Goal: Information Seeking & Learning: Learn about a topic

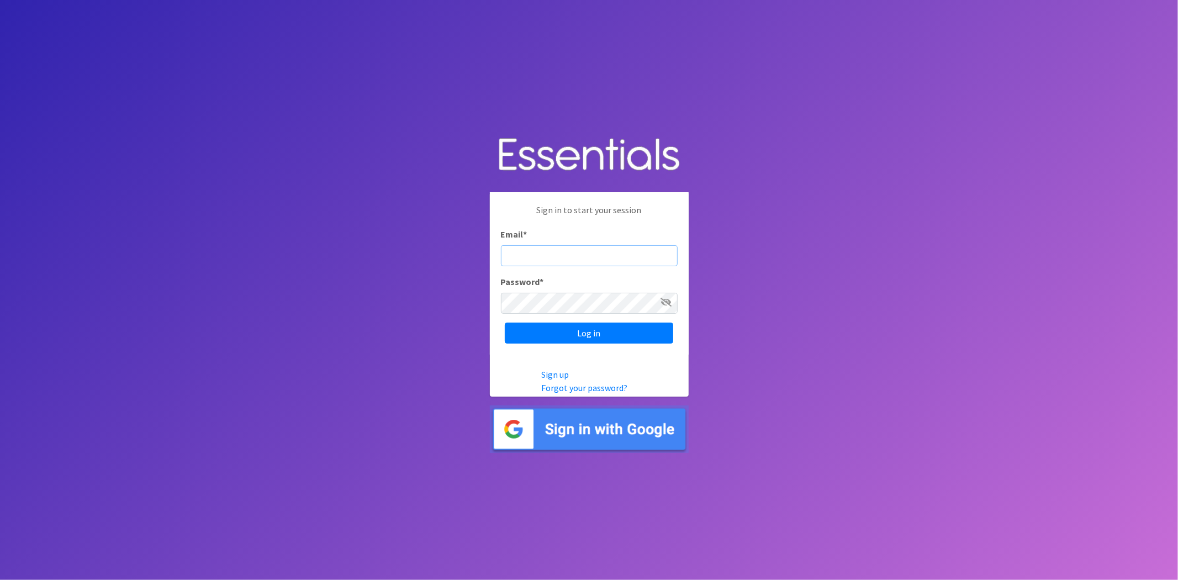
type input "analisacantu@austindiapers.org"
drag, startPoint x: 313, startPoint y: 9, endPoint x: 554, endPoint y: 328, distance: 399.0
drag, startPoint x: 536, startPoint y: 316, endPoint x: 536, endPoint y: 335, distance: 18.8
drag, startPoint x: 537, startPoint y: 335, endPoint x: 663, endPoint y: 540, distance: 241.3
click at [632, 337] on input "Log in" at bounding box center [589, 333] width 168 height 21
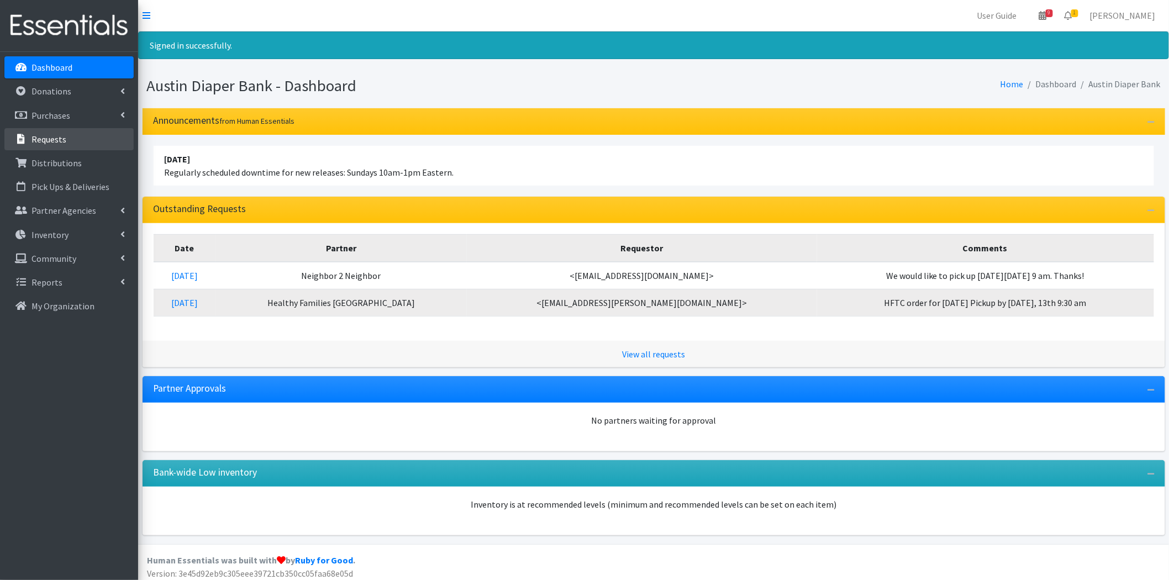
click at [73, 150] on li "Requests" at bounding box center [68, 140] width 129 height 24
click at [75, 156] on link "Distributions" at bounding box center [68, 163] width 129 height 22
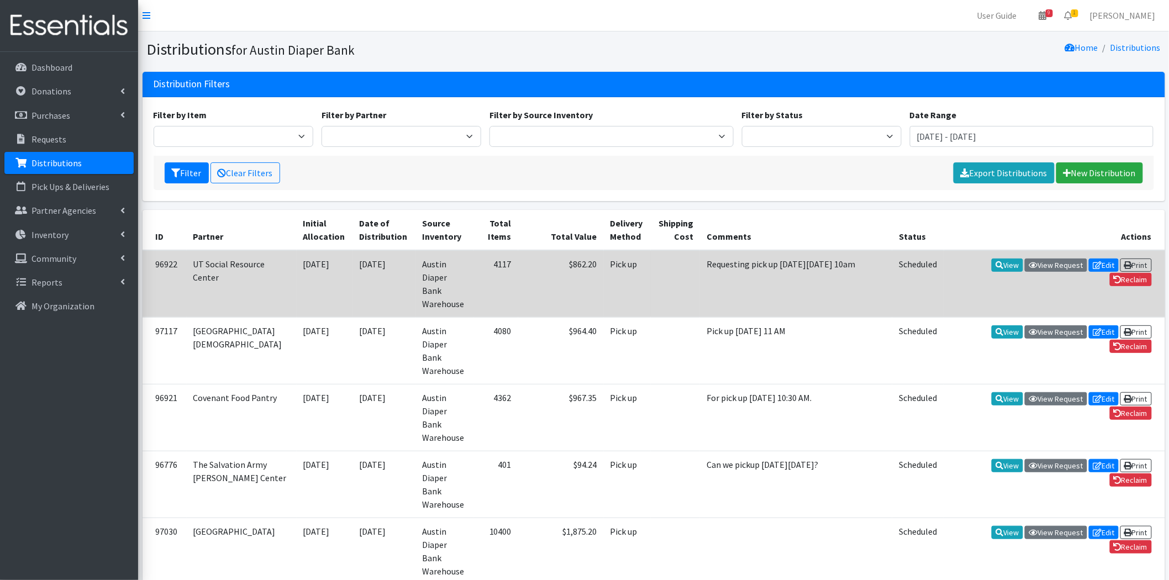
drag, startPoint x: 738, startPoint y: 94, endPoint x: 462, endPoint y: 288, distance: 337.9
drag, startPoint x: 462, startPoint y: 288, endPoint x: 308, endPoint y: 288, distance: 153.5
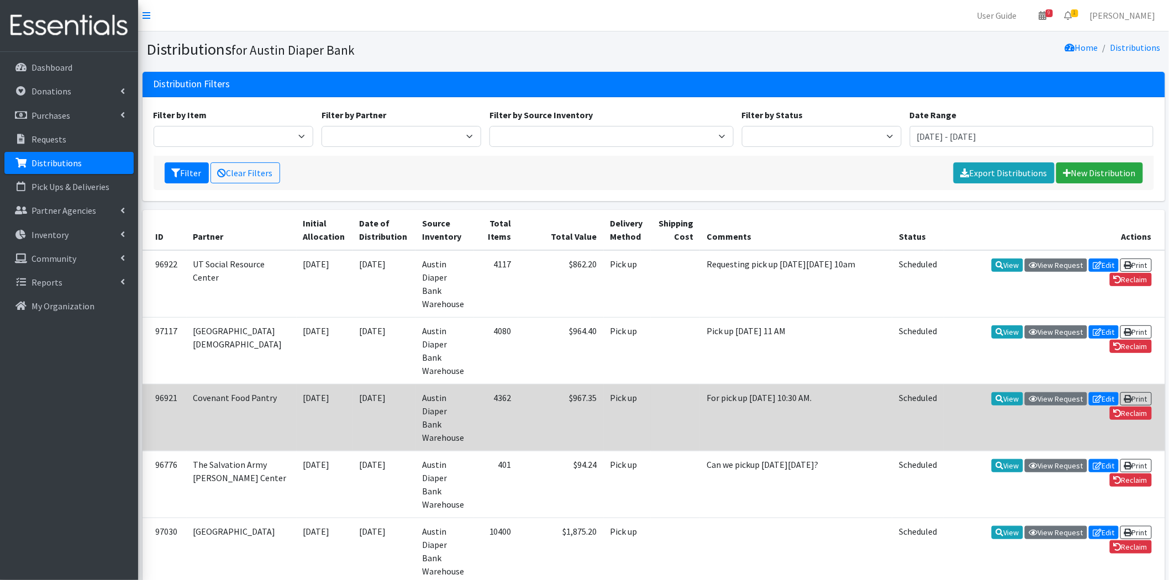
drag, startPoint x: 308, startPoint y: 288, endPoint x: 604, endPoint y: 402, distance: 316.6
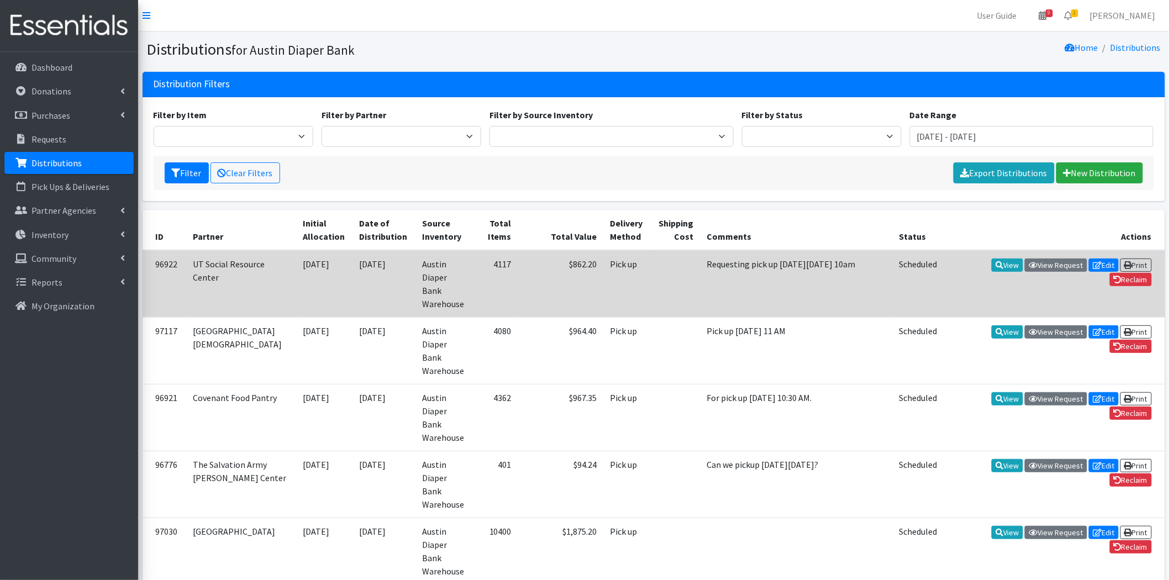
drag, startPoint x: 604, startPoint y: 402, endPoint x: 587, endPoint y: 293, distance: 110.7
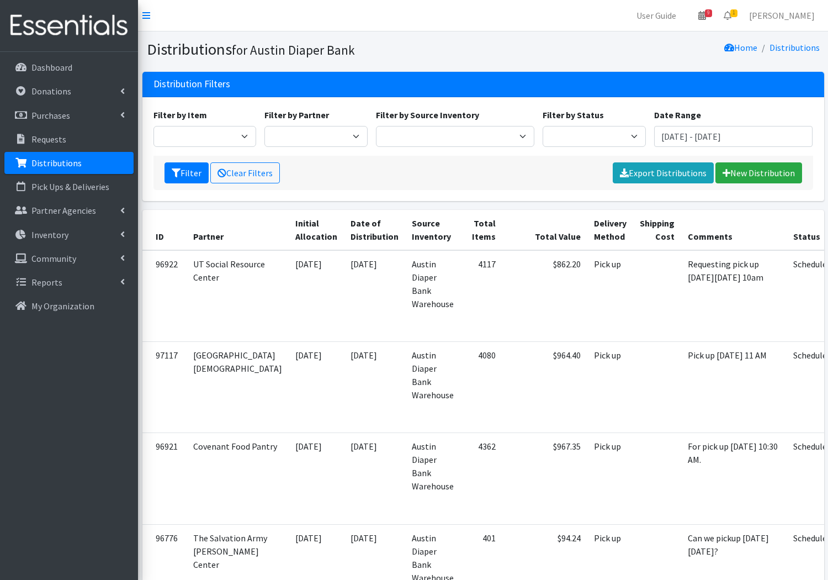
drag, startPoint x: 667, startPoint y: 274, endPoint x: 686, endPoint y: 215, distance: 61.7
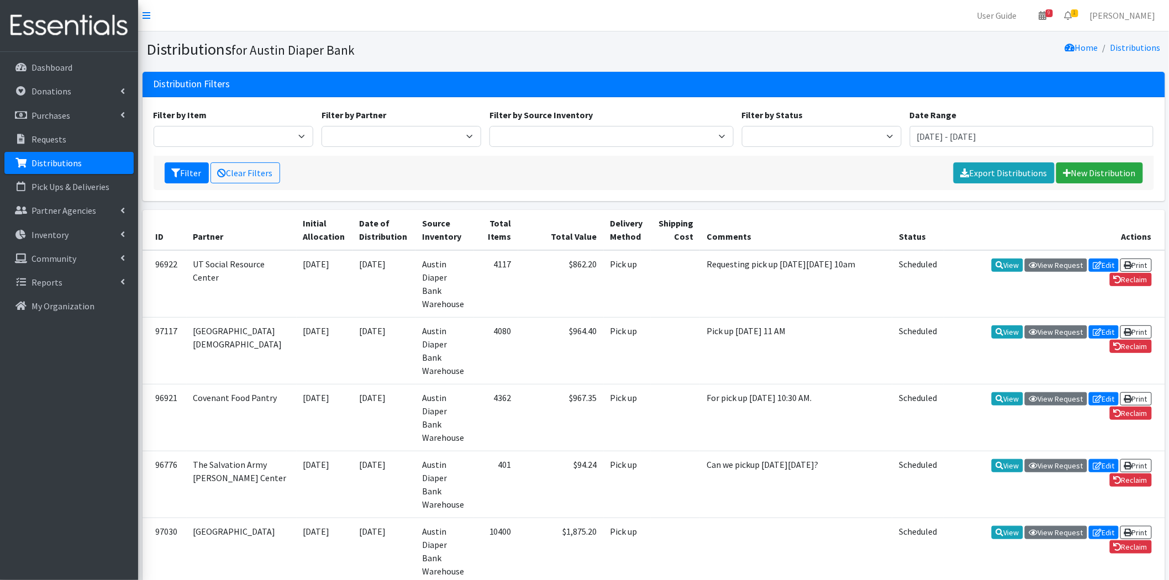
drag, startPoint x: 686, startPoint y: 215, endPoint x: 872, endPoint y: 180, distance: 188.9
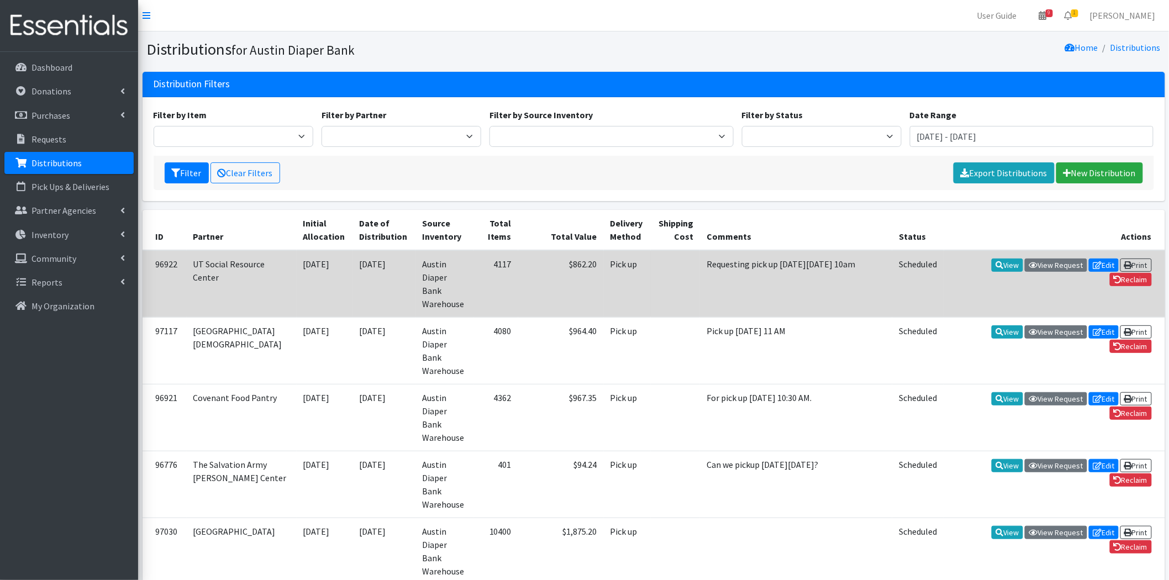
drag, startPoint x: 872, startPoint y: 180, endPoint x: 648, endPoint y: 271, distance: 241.3
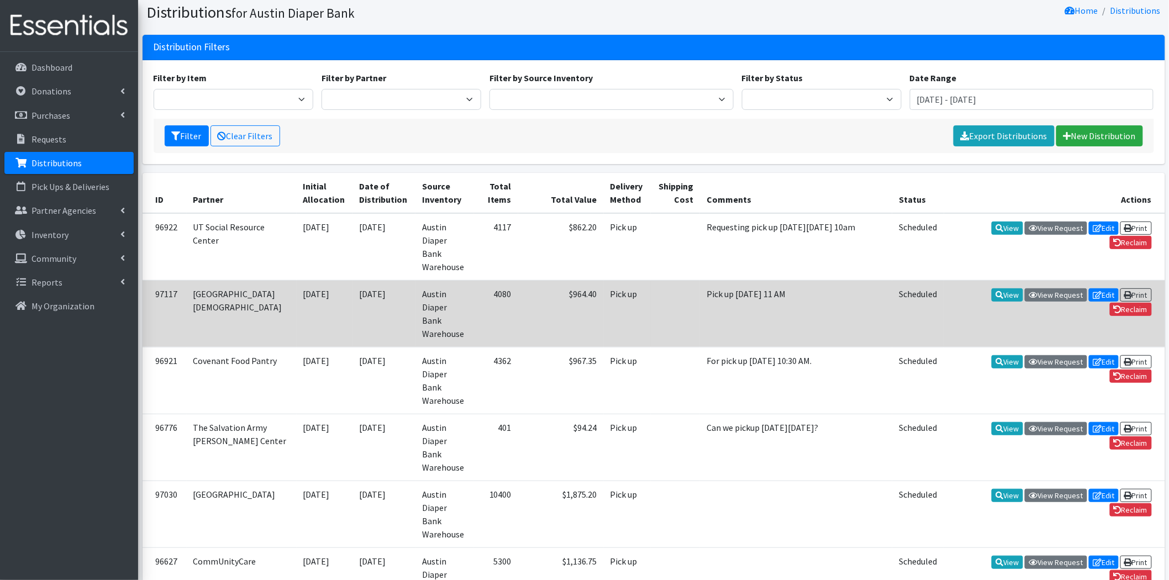
drag, startPoint x: 646, startPoint y: 271, endPoint x: 611, endPoint y: 326, distance: 65.6
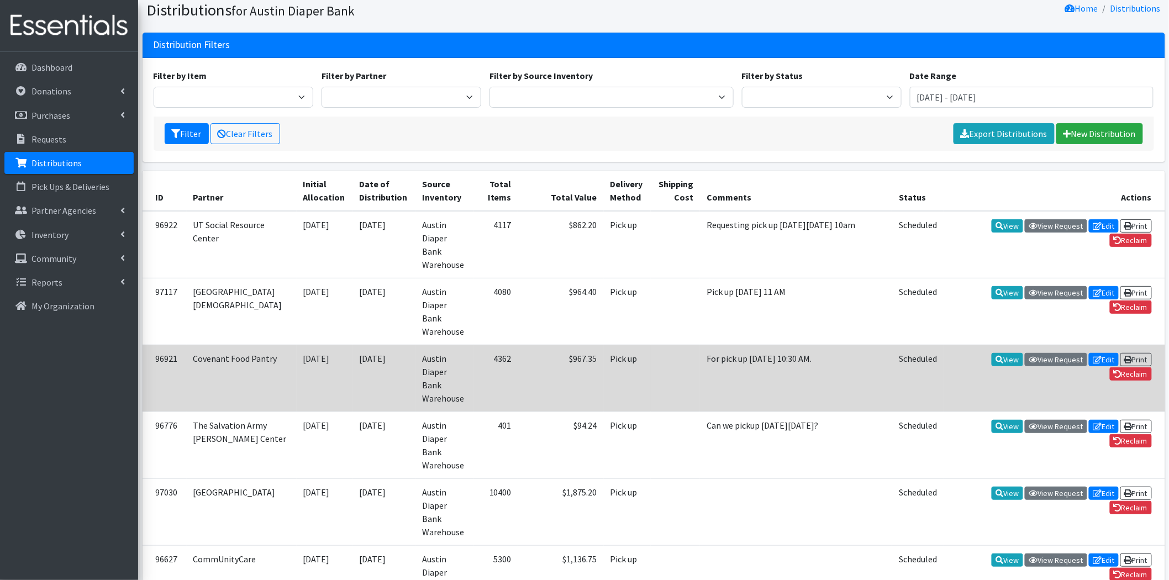
scroll to position [61, 0]
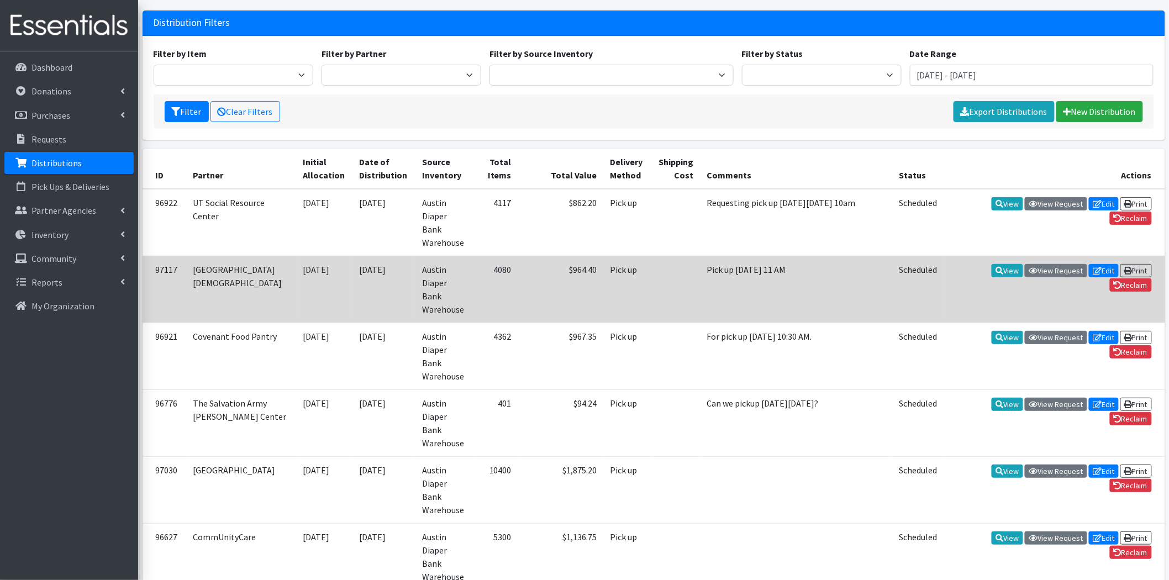
drag, startPoint x: 611, startPoint y: 326, endPoint x: 847, endPoint y: 277, distance: 241.3
drag, startPoint x: 847, startPoint y: 277, endPoint x: 1070, endPoint y: 283, distance: 223.2
drag, startPoint x: 1070, startPoint y: 283, endPoint x: 1000, endPoint y: 283, distance: 70.7
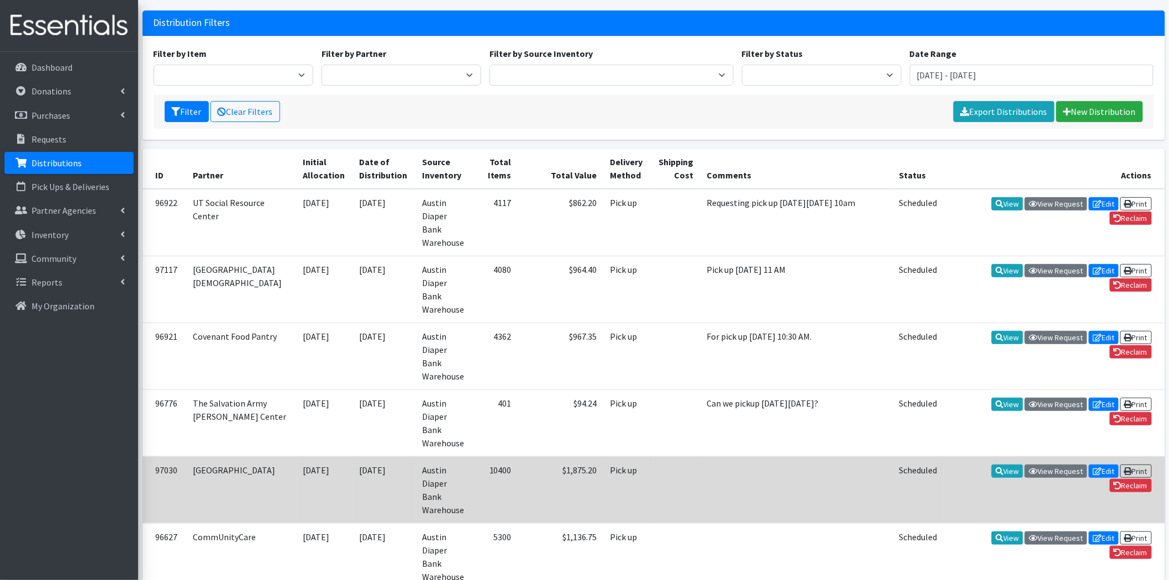
drag, startPoint x: 1000, startPoint y: 283, endPoint x: 577, endPoint y: 443, distance: 451.9
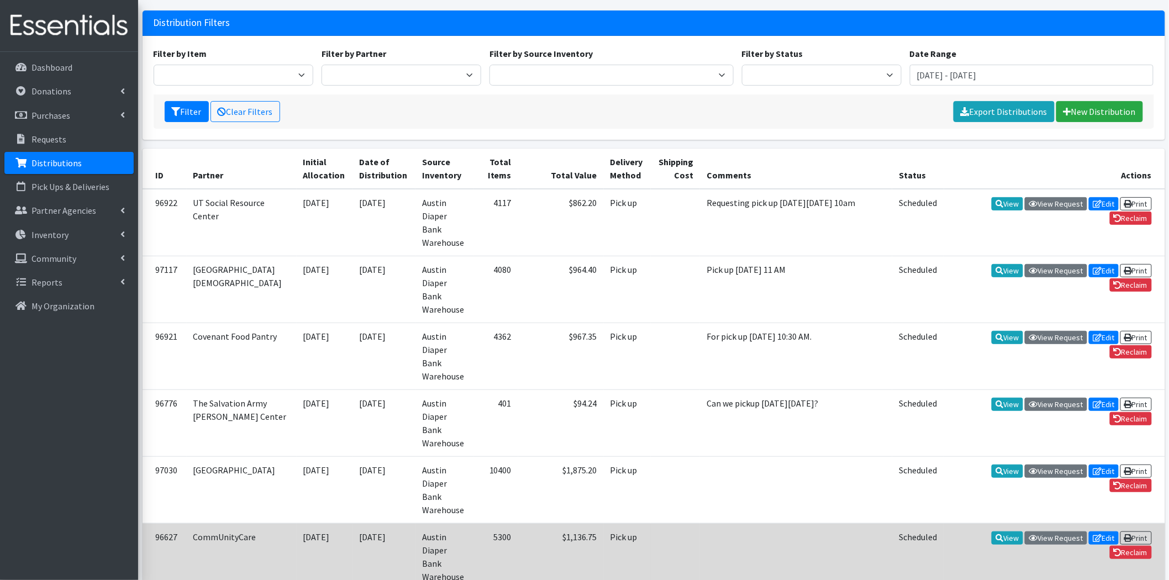
drag, startPoint x: 577, startPoint y: 443, endPoint x: 616, endPoint y: 456, distance: 41.4
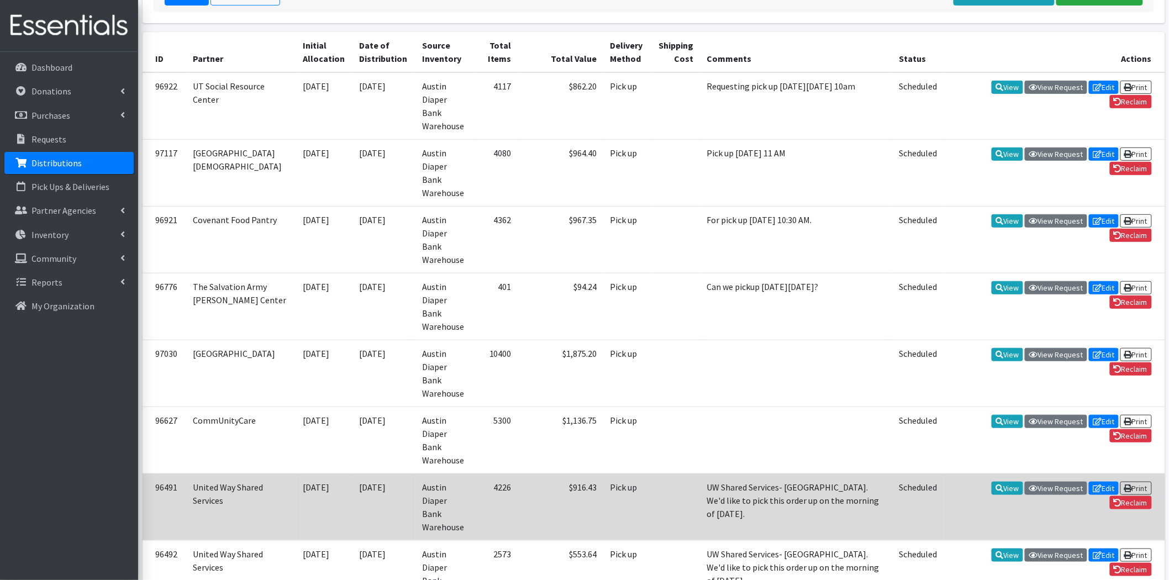
scroll to position [245, 0]
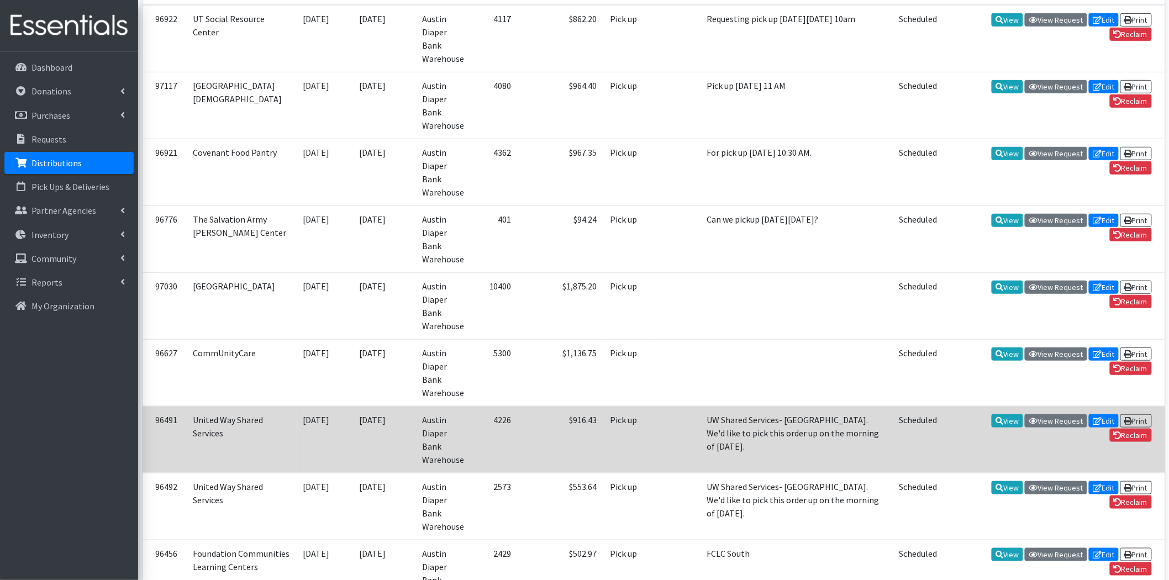
drag, startPoint x: 615, startPoint y: 459, endPoint x: 598, endPoint y: 350, distance: 110.1
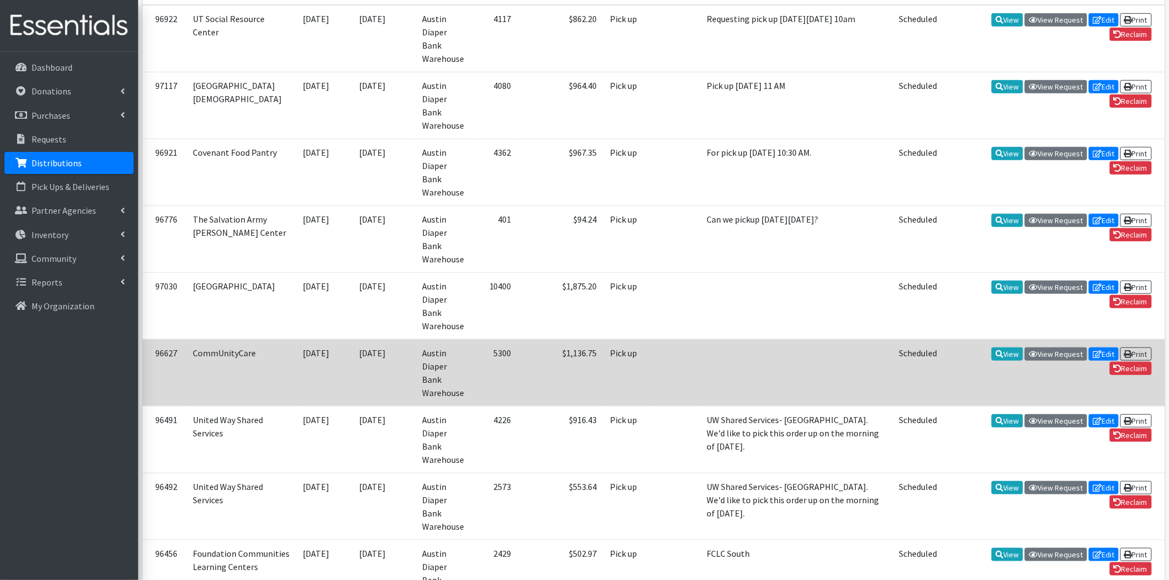
drag, startPoint x: 598, startPoint y: 350, endPoint x: 592, endPoint y: 293, distance: 57.2
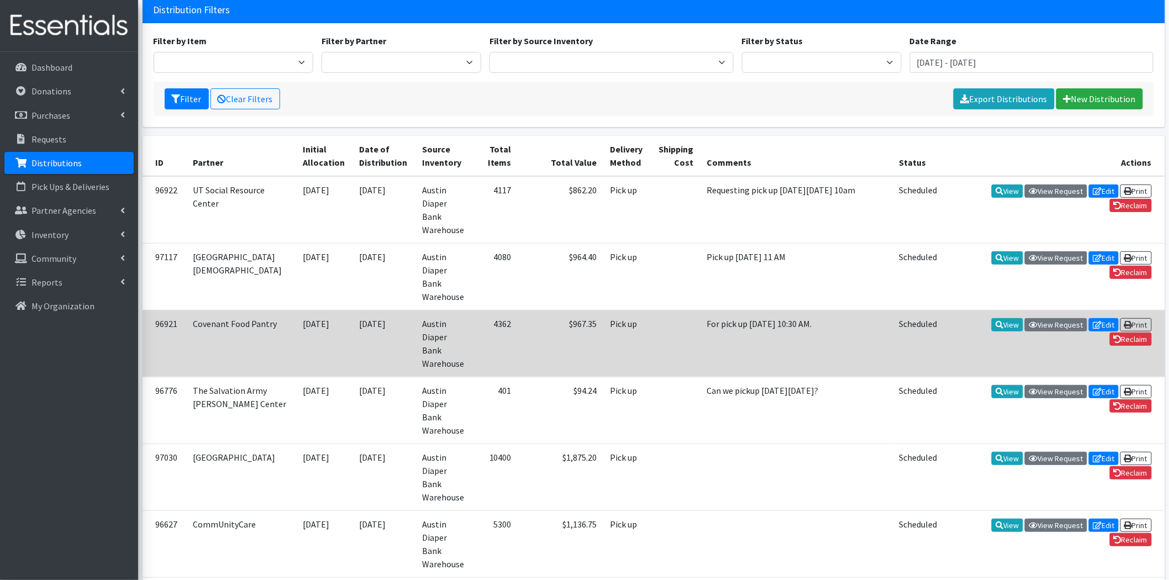
scroll to position [0, 0]
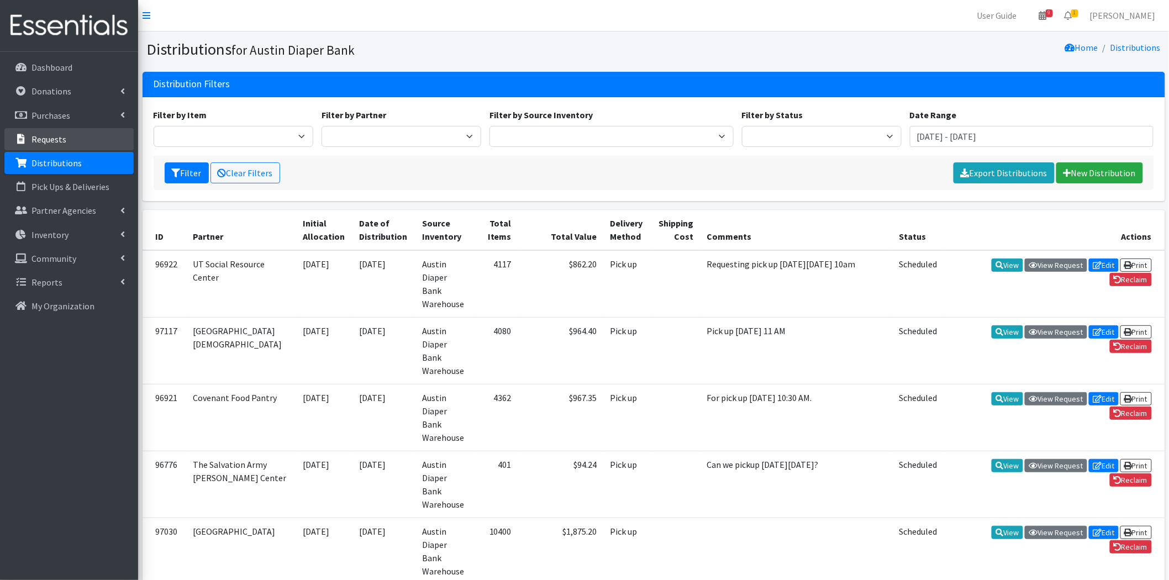
click at [73, 139] on link "Requests" at bounding box center [68, 139] width 129 height 22
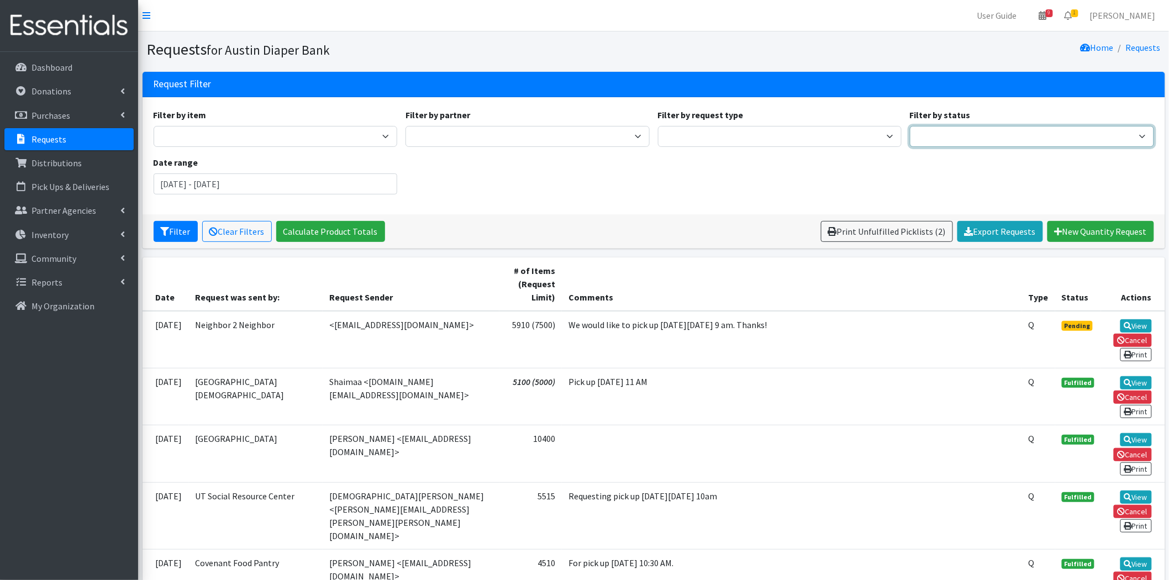
click at [965, 137] on select "Pending Started Fulfilled Discarded" at bounding box center [1032, 136] width 244 height 21
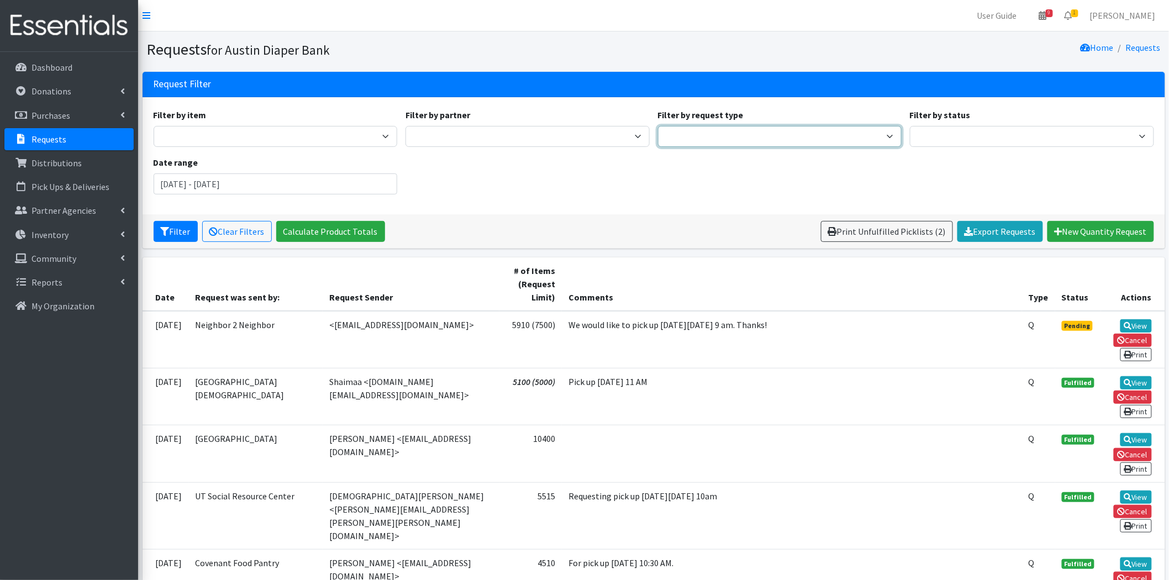
click at [774, 142] on select "Quantity Individual Child" at bounding box center [780, 136] width 244 height 21
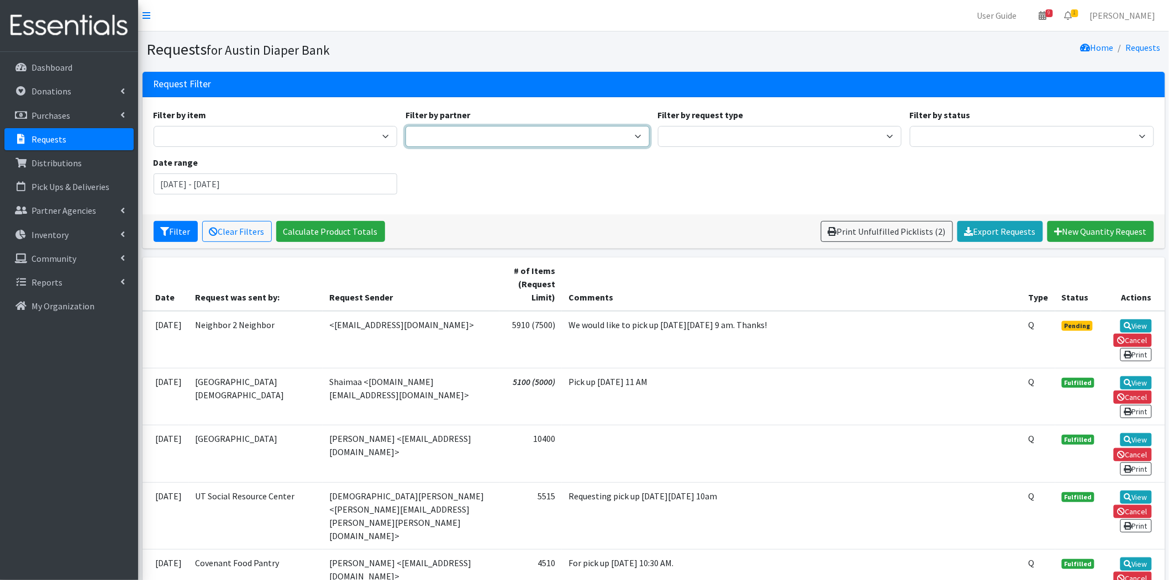
drag, startPoint x: 547, startPoint y: 138, endPoint x: 534, endPoint y: 142, distance: 14.5
click at [547, 138] on select "ADB House Account Adult Protective Services Agape Food Pantry AGE of Central Te…" at bounding box center [527, 136] width 244 height 21
click at [326, 179] on input "July 24, 2025 - October 24, 2025" at bounding box center [276, 183] width 244 height 21
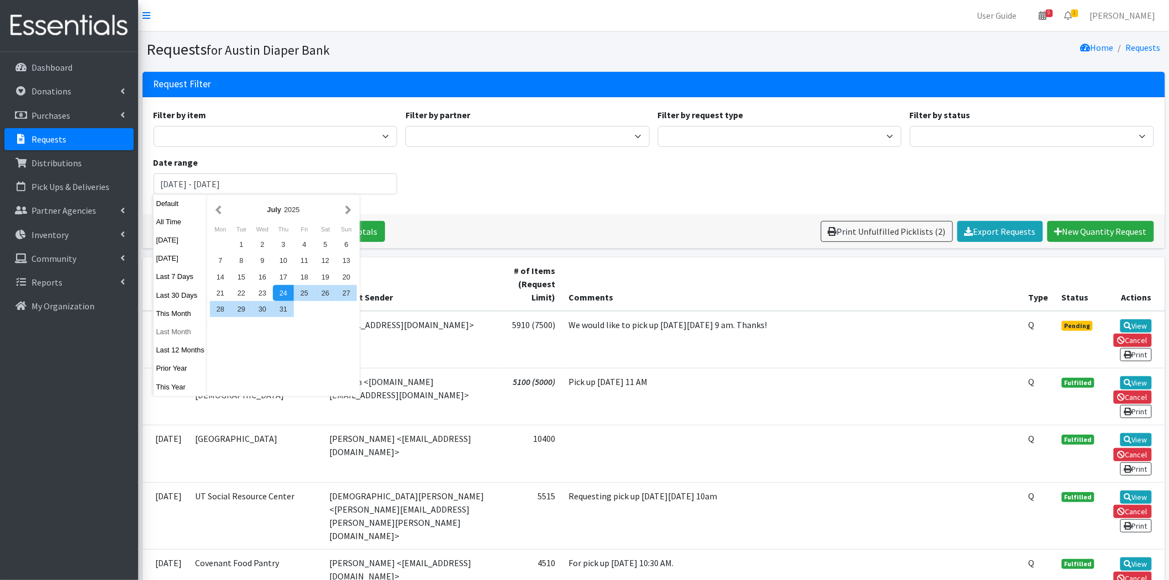
click at [179, 328] on button "Last Month" at bounding box center [181, 332] width 54 height 16
type input "August 1, 2025 - August 31, 2025"
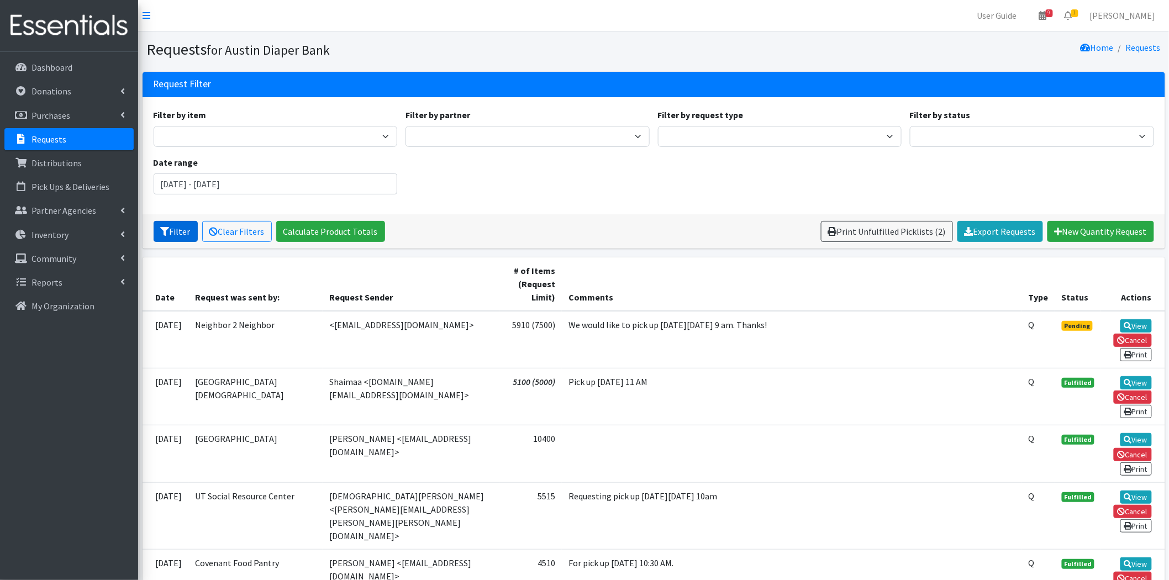
click at [181, 226] on button "Filter" at bounding box center [176, 231] width 44 height 21
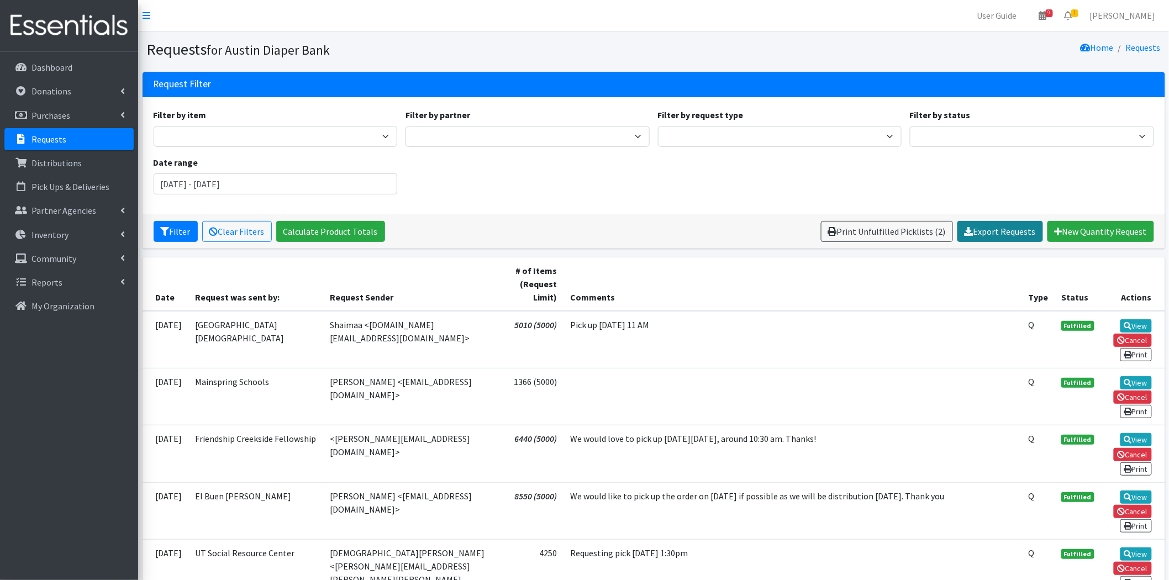
click at [1028, 233] on link "Export Requests" at bounding box center [1000, 231] width 86 height 21
click at [297, 191] on input "[DATE] - [DATE]" at bounding box center [276, 183] width 244 height 21
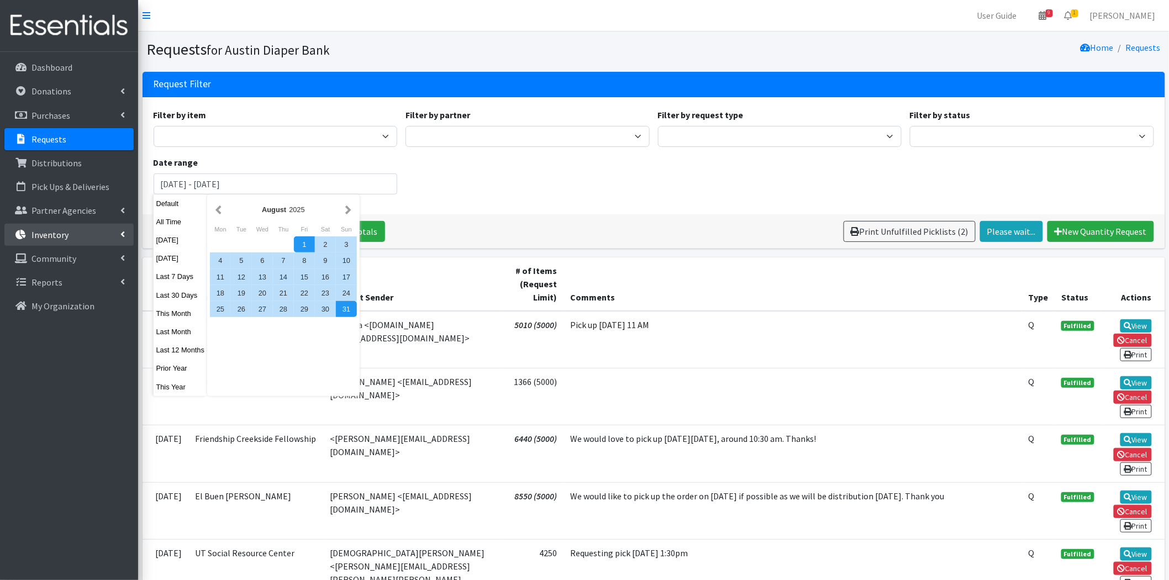
click at [101, 229] on link "Inventory" at bounding box center [68, 235] width 129 height 22
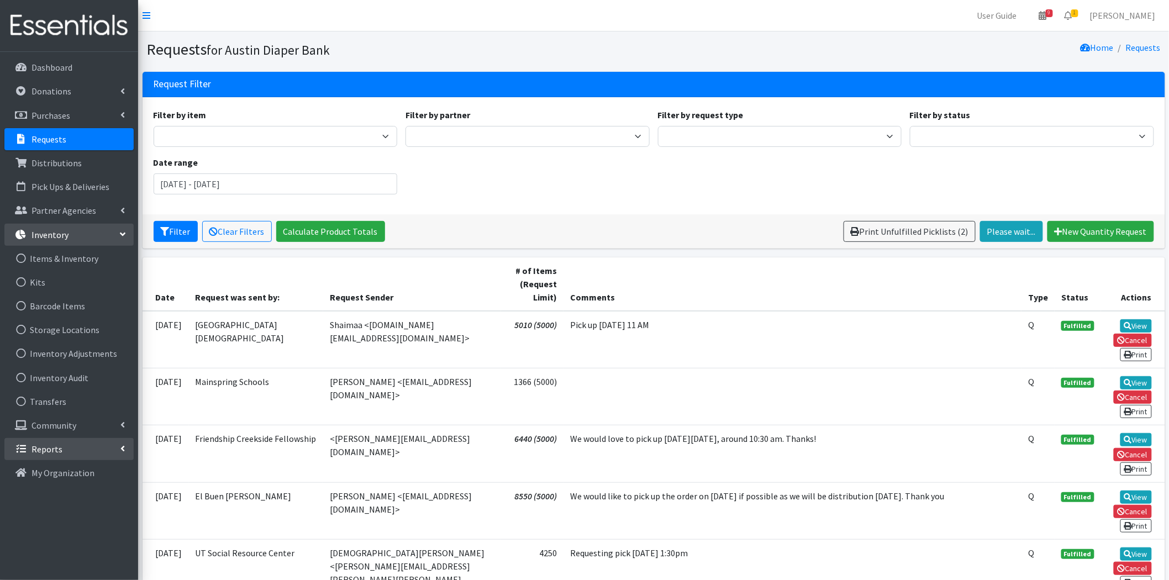
click at [63, 439] on link "Reports" at bounding box center [68, 449] width 129 height 22
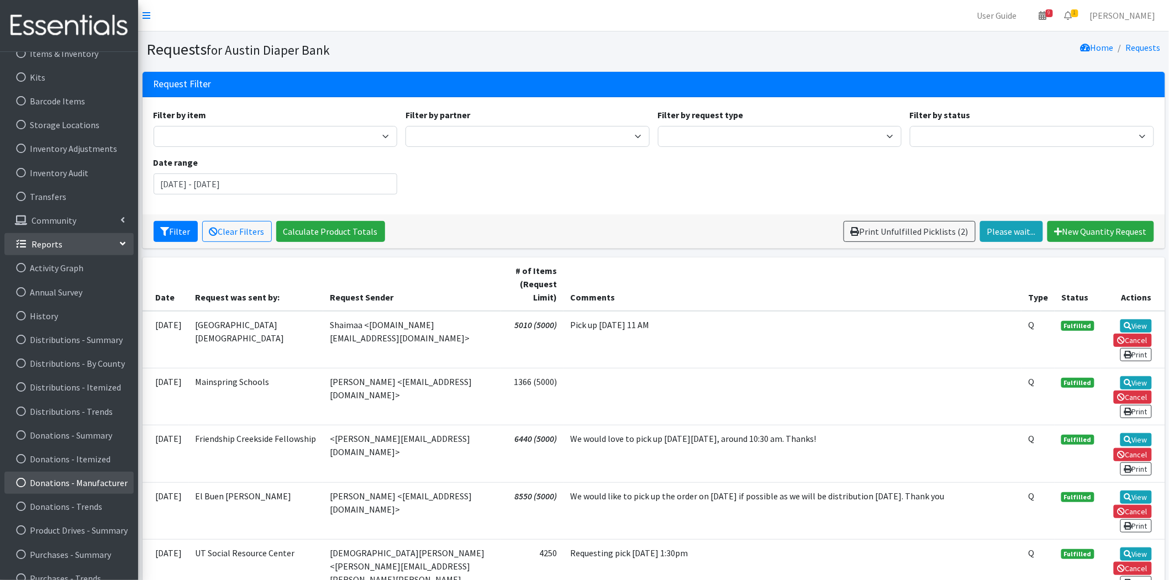
scroll to position [242, 0]
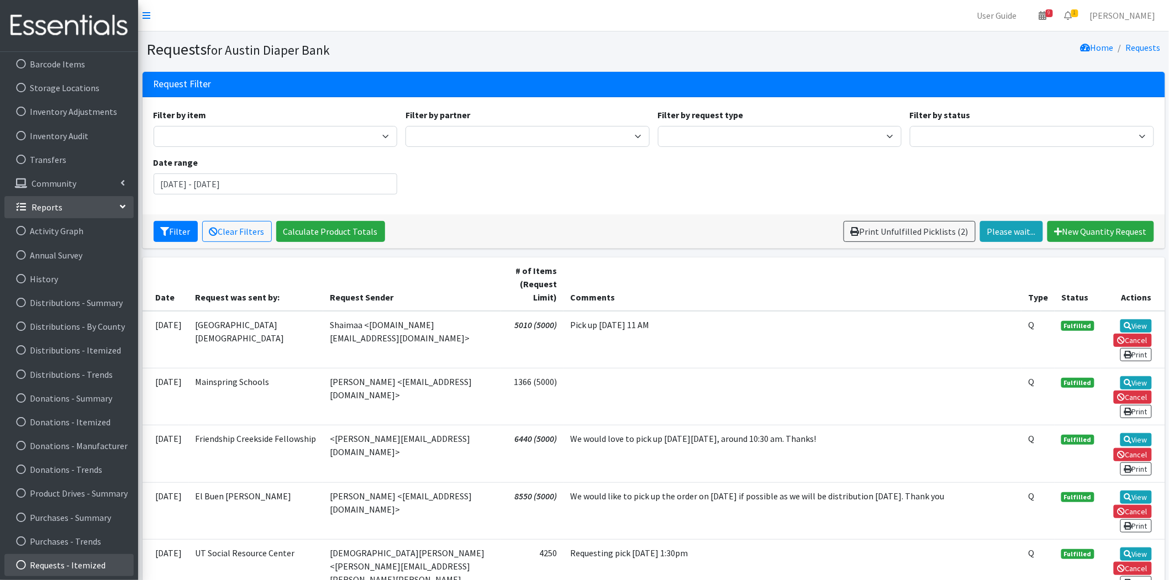
drag, startPoint x: 76, startPoint y: 560, endPoint x: 213, endPoint y: 562, distance: 137.5
click at [76, 559] on link "Requests - Itemized" at bounding box center [68, 565] width 129 height 22
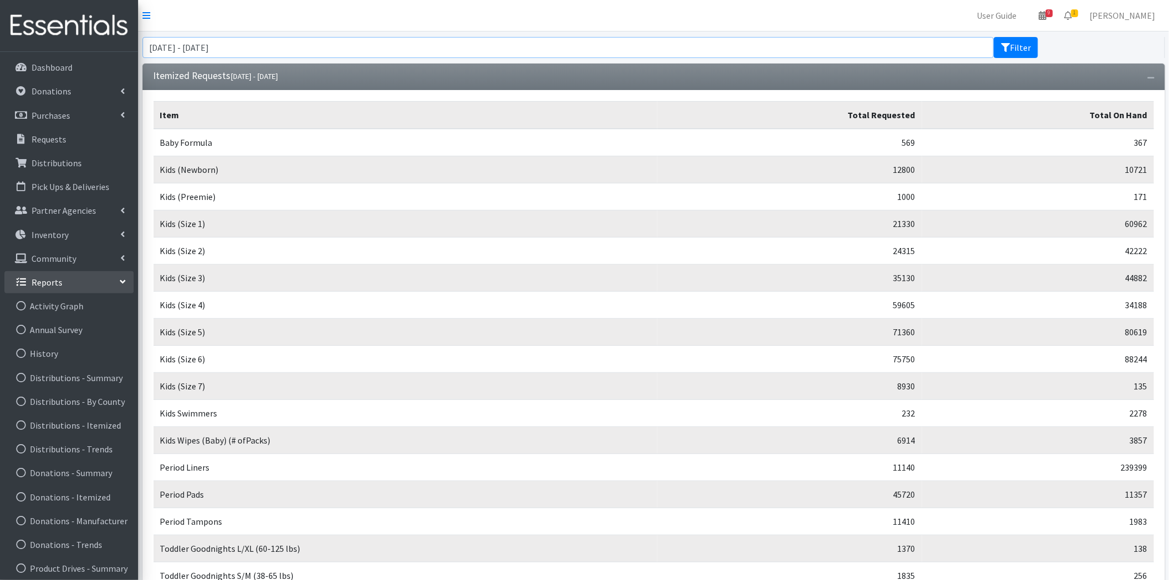
click at [274, 51] on input "[DATE] - [DATE]" at bounding box center [568, 47] width 852 height 21
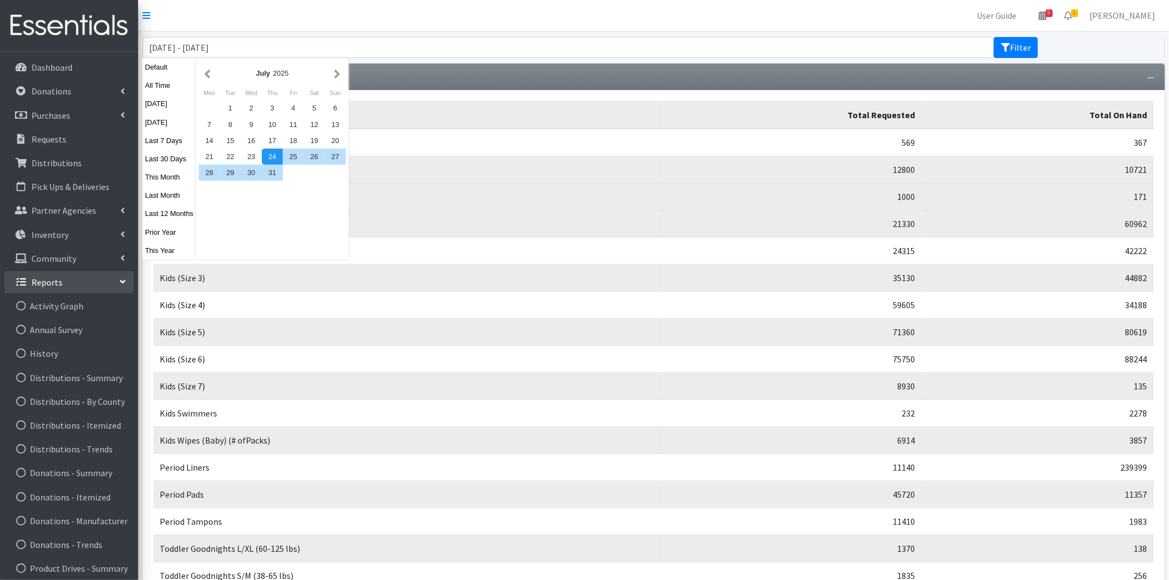
click at [172, 191] on button "Last Month" at bounding box center [169, 195] width 54 height 16
type input "[DATE] - [DATE]"
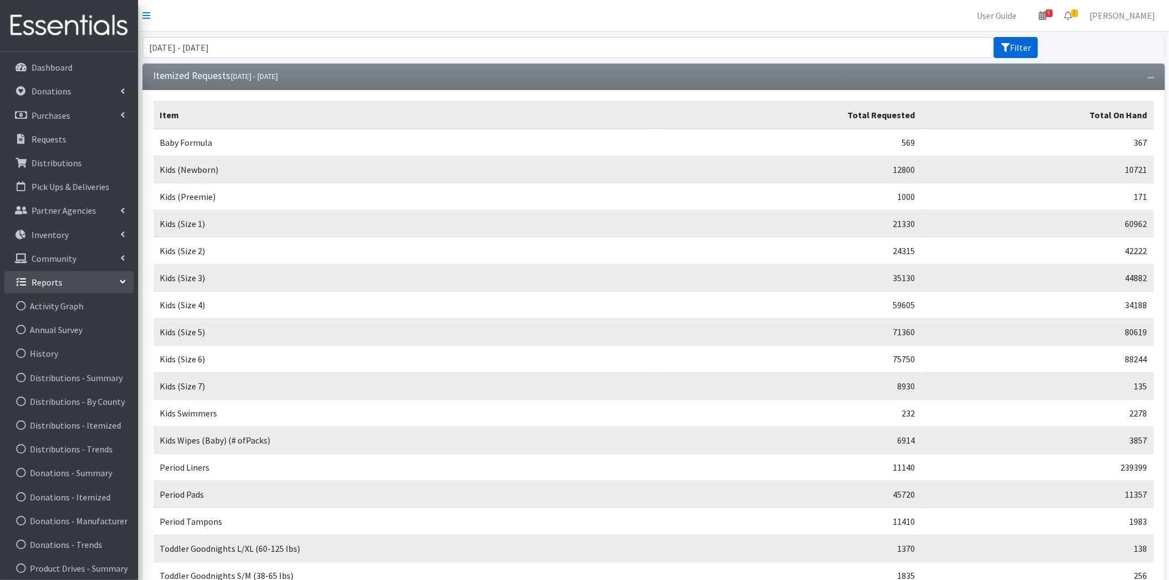
click at [1011, 46] on button "Filter" at bounding box center [1016, 47] width 44 height 21
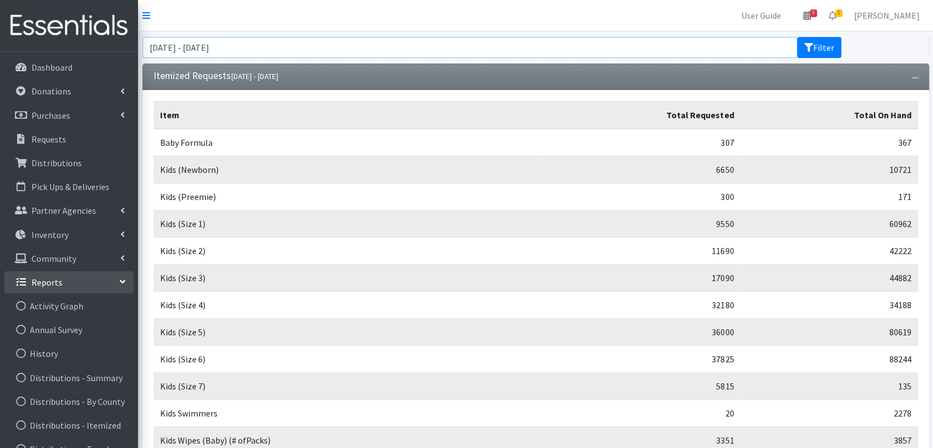
click at [323, 40] on input "[DATE] - [DATE]" at bounding box center [470, 47] width 656 height 21
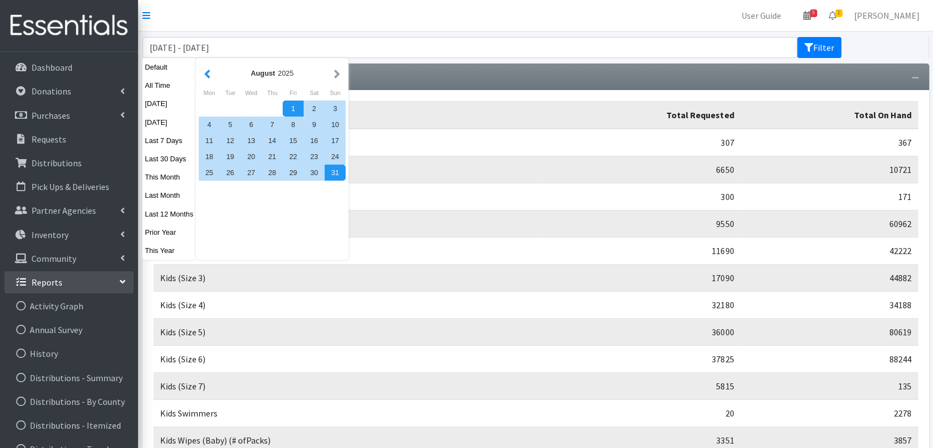
click at [203, 75] on button "button" at bounding box center [208, 73] width 12 height 14
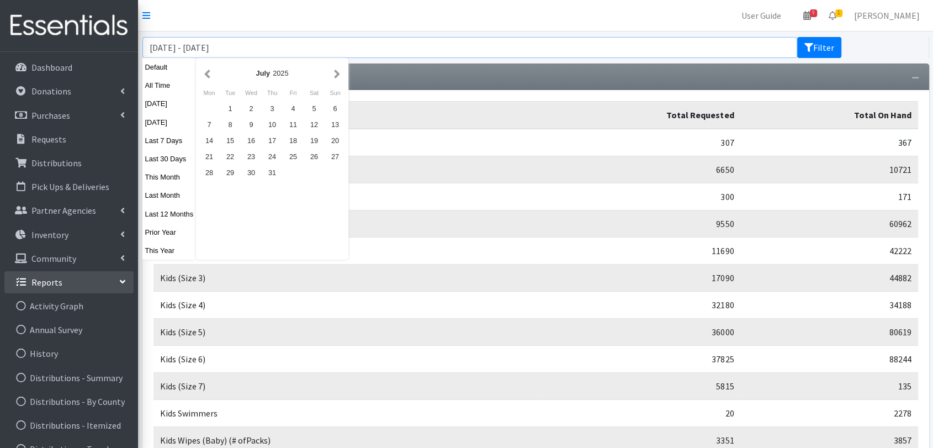
click at [332, 50] on input "[DATE] - [DATE]" at bounding box center [470, 47] width 656 height 21
click at [200, 50] on input "[DATE] - [DATE]" at bounding box center [470, 47] width 656 height 21
click at [297, 49] on input "August 1, 2024 - August 31, 2025" at bounding box center [470, 47] width 656 height 21
type input "[DATE] - [DATE]"
click at [815, 44] on button "Filter" at bounding box center [820, 47] width 44 height 21
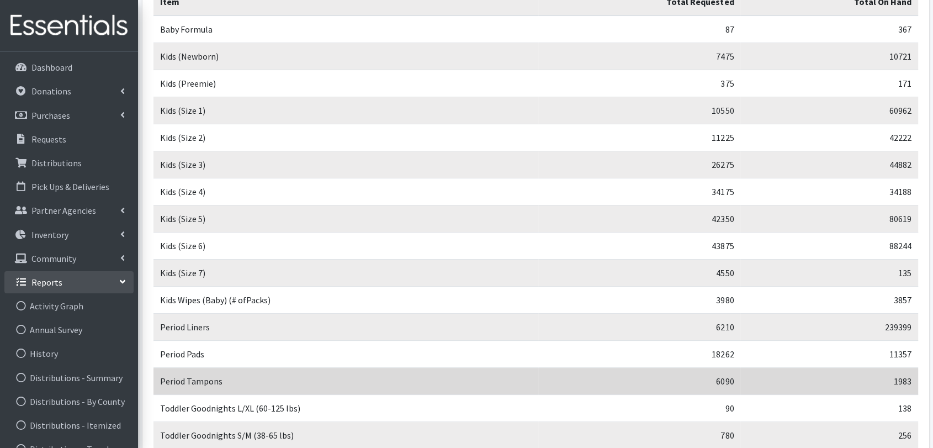
scroll to position [245, 0]
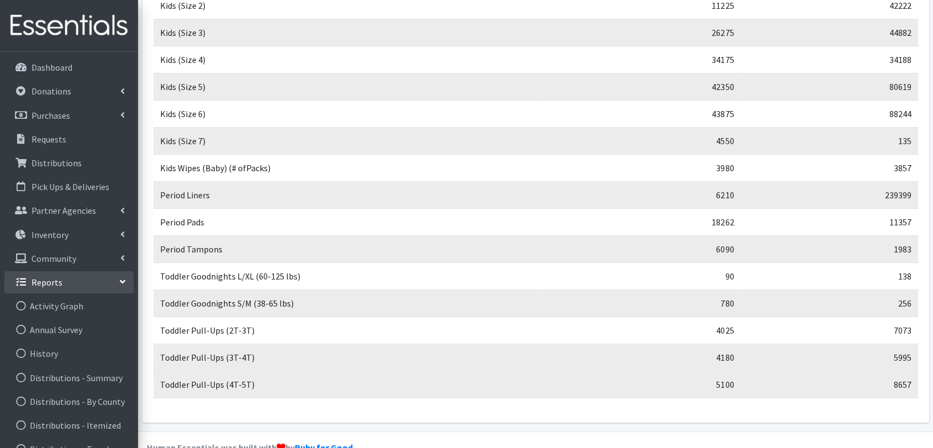
drag, startPoint x: 159, startPoint y: 142, endPoint x: 916, endPoint y: 386, distance: 794.9
click at [916, 386] on tbody "Baby Formula 87 367 Kids (Newborn) 7475 10721 Kids (Preemie) 375 171 Kids (Size…" at bounding box center [536, 140] width 765 height 515
copy tbody "Baby Formula 87 367 Kids (Newborn) 7475 10721 Kids (Preemie) 375 171 Kids (Size…"
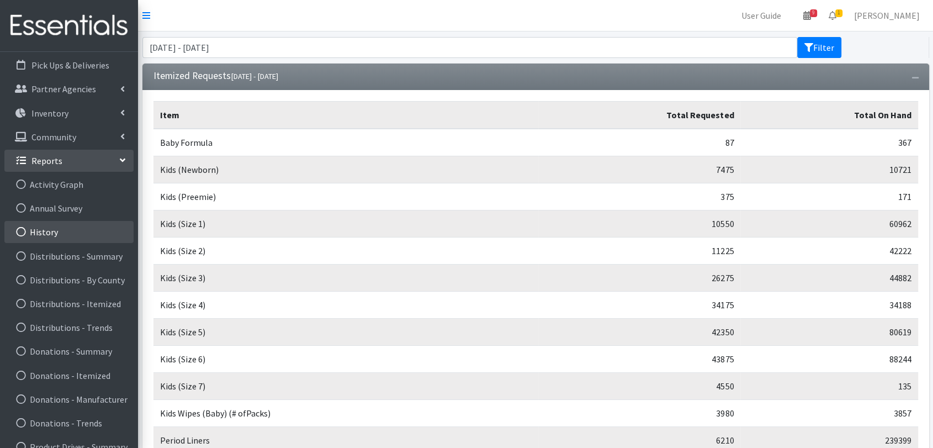
scroll to position [123, 0]
click at [95, 307] on link "Distributions - Itemized" at bounding box center [68, 303] width 129 height 22
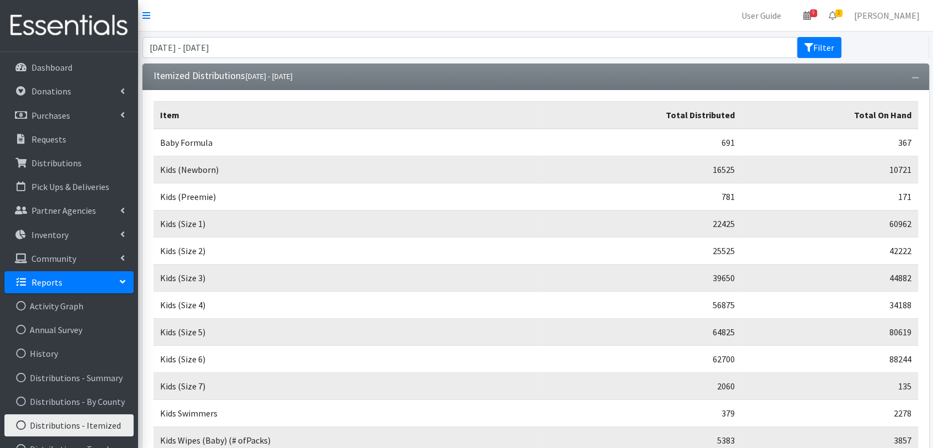
click at [455, 36] on div "[DATE] - [DATE] Filter" at bounding box center [535, 47] width 795 height 32
click at [752, 43] on input "[DATE] - [DATE]" at bounding box center [470, 47] width 656 height 21
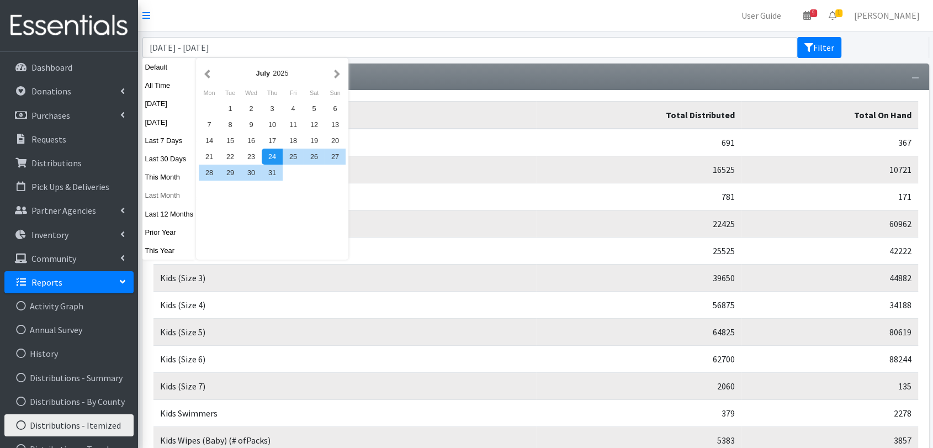
click at [175, 198] on button "Last Month" at bounding box center [169, 195] width 54 height 16
type input "[DATE] - [DATE]"
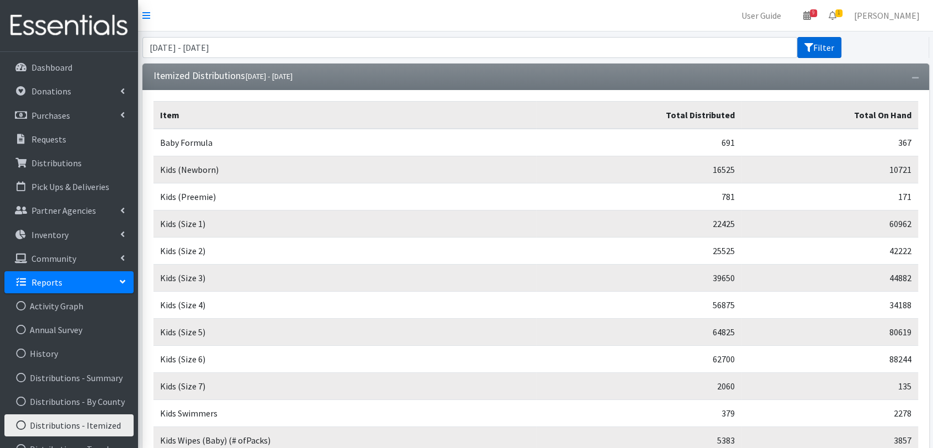
click at [820, 52] on button "Filter" at bounding box center [820, 47] width 44 height 21
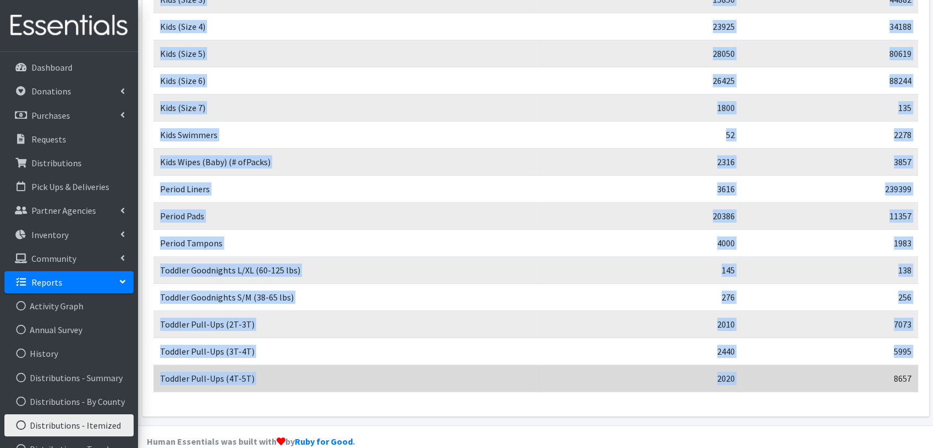
scroll to position [296, 0]
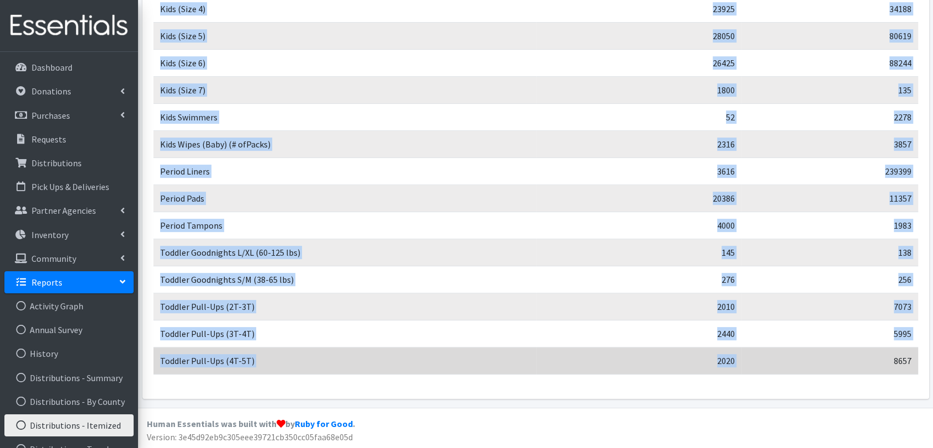
drag, startPoint x: 159, startPoint y: 143, endPoint x: 916, endPoint y: 358, distance: 786.6
click at [916, 358] on tbody "Baby Formula 308 367 Kids (Newborn) 6725 10721 Kids (Preemie) 491 171 Kids (Siz…" at bounding box center [536, 104] width 765 height 542
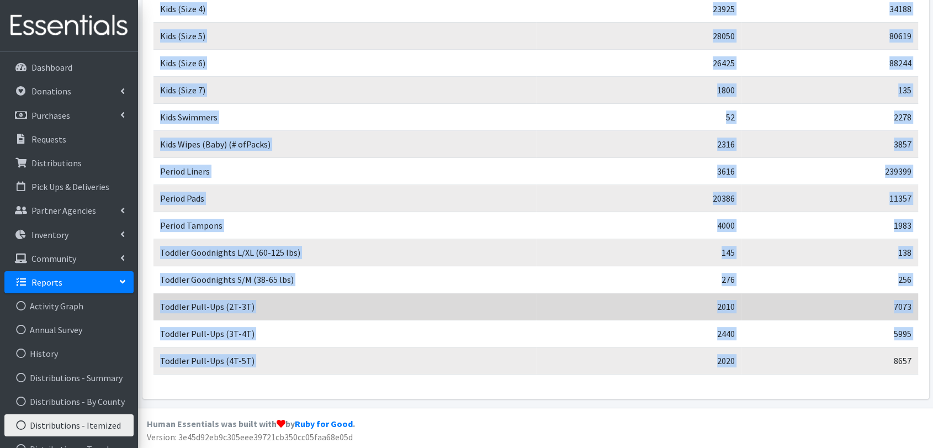
copy tbody "Baby Formula 308 367 Kids (Newborn) 6725 10721 Kids (Preemie) 491 171 Kids (Siz…"
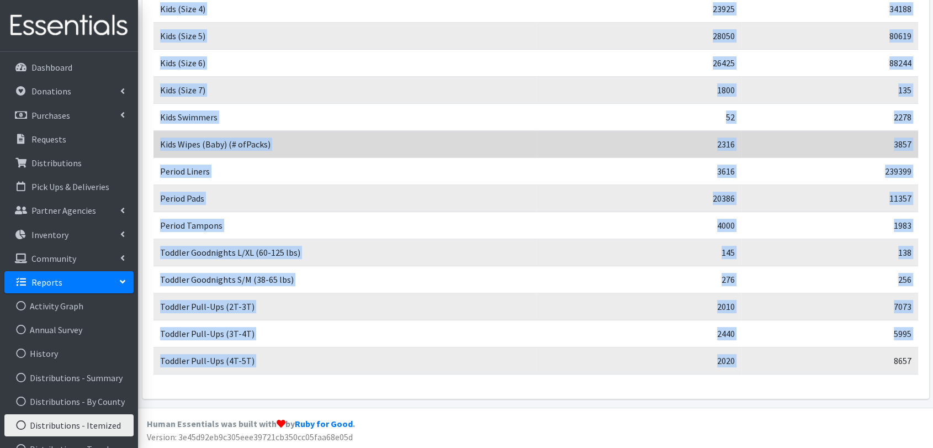
click at [409, 134] on td "Kids Wipes (Baby) (# ofPacks)" at bounding box center [345, 144] width 383 height 27
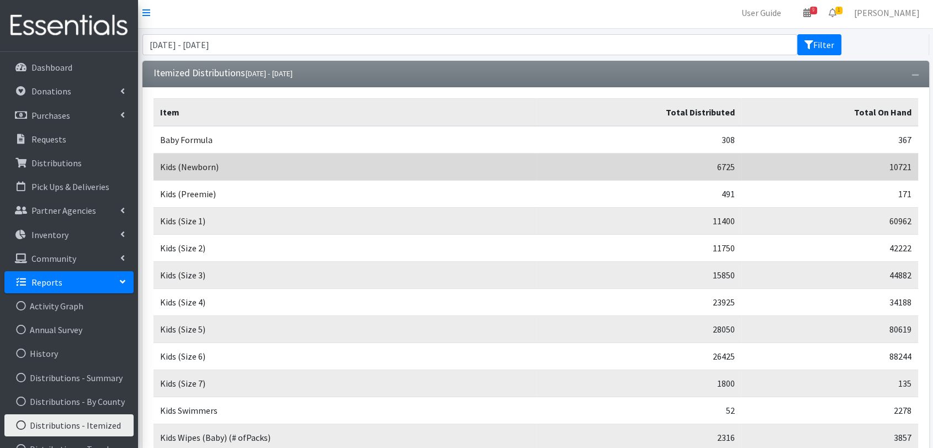
scroll to position [0, 0]
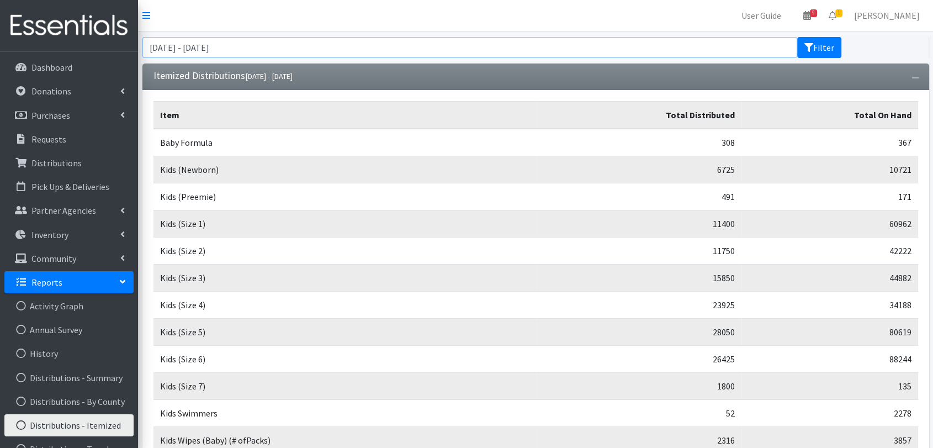
click at [292, 47] on input "August 1, 2025 - August 31, 2025" at bounding box center [470, 47] width 656 height 21
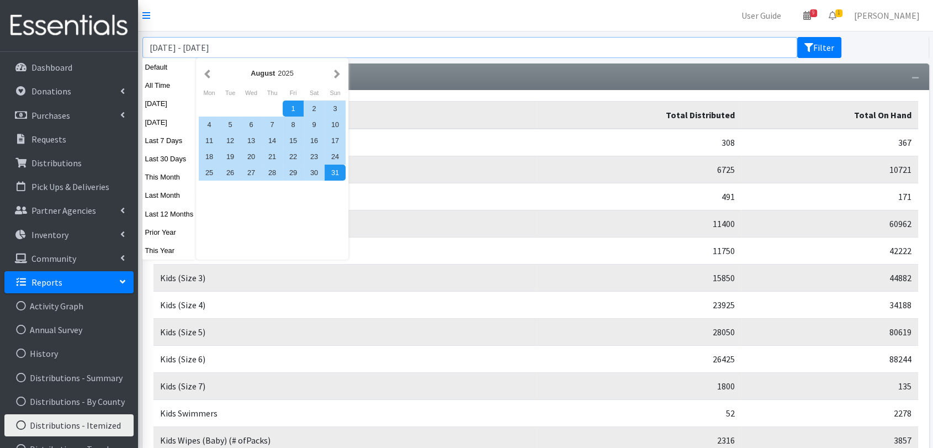
click at [199, 47] on input "August 1, 2025 - August 31, 2024" at bounding box center [470, 47] width 656 height 21
click at [201, 47] on input "August 1, 2025 - August 31, 2024" at bounding box center [470, 47] width 656 height 21
type input "[DATE] - [DATE]"
click at [817, 50] on button "Filter" at bounding box center [820, 47] width 44 height 21
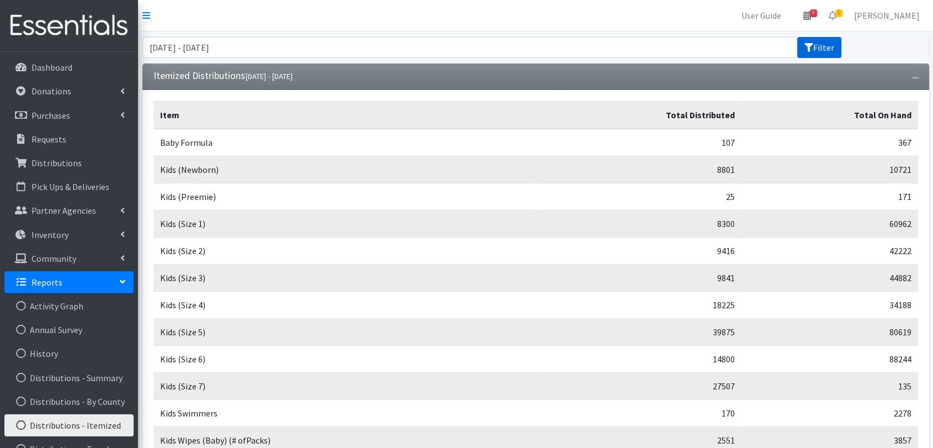
click at [819, 47] on button "Filter" at bounding box center [820, 47] width 44 height 21
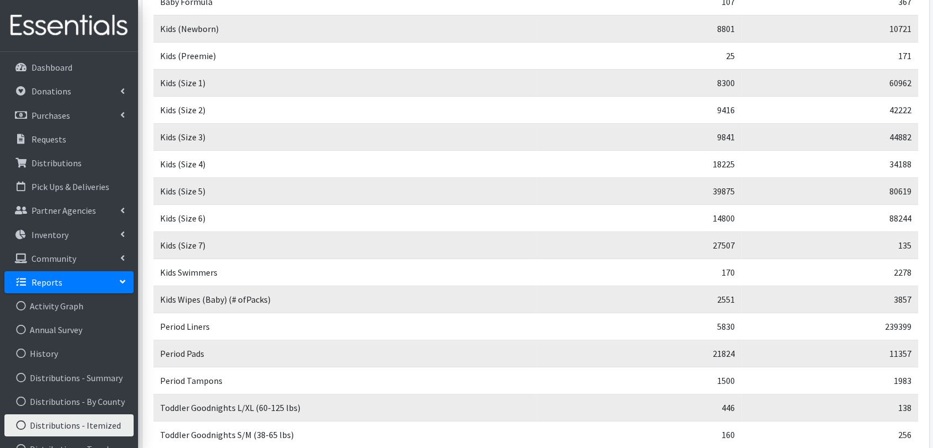
scroll to position [296, 0]
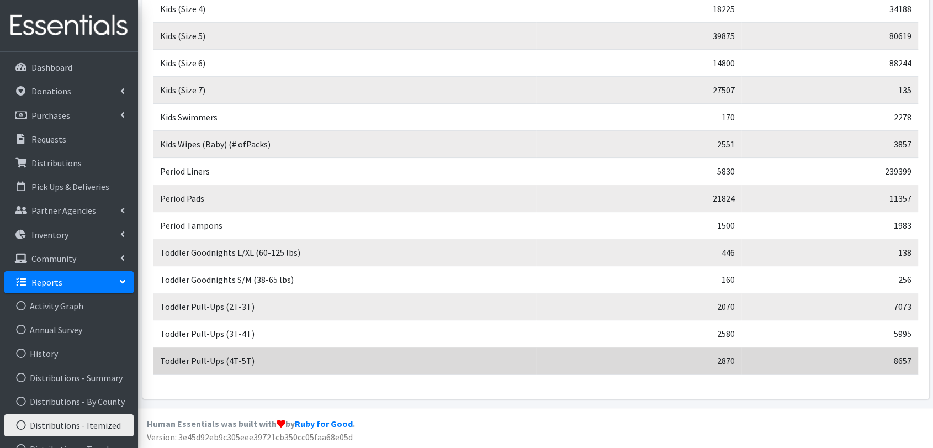
drag, startPoint x: 160, startPoint y: 76, endPoint x: 915, endPoint y: 368, distance: 809.0
click at [915, 368] on tbody "Baby Formula 107 367 Kids (Newborn) 8801 10721 Kids (Preemie) 25 171 Kids (Size…" at bounding box center [536, 104] width 765 height 542
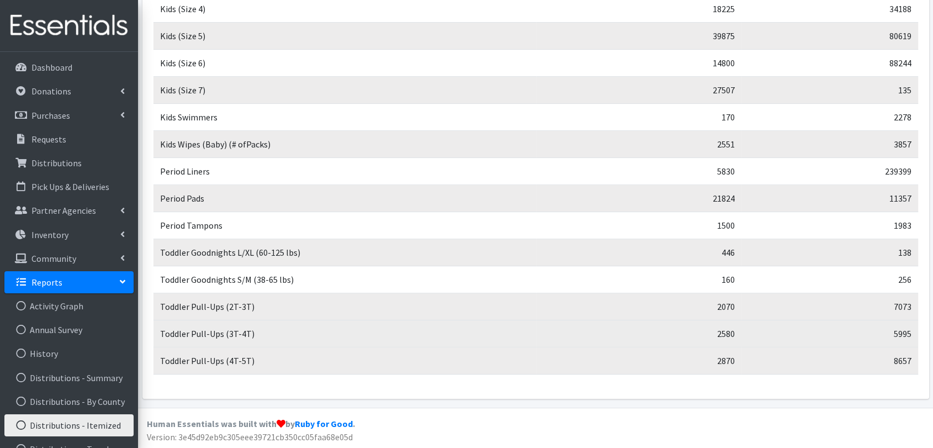
copy tbody "Baby Formula 107 367 Kids (Newborn) 8801 10721 Kids (Preemie) 25 171 Kids (Size…"
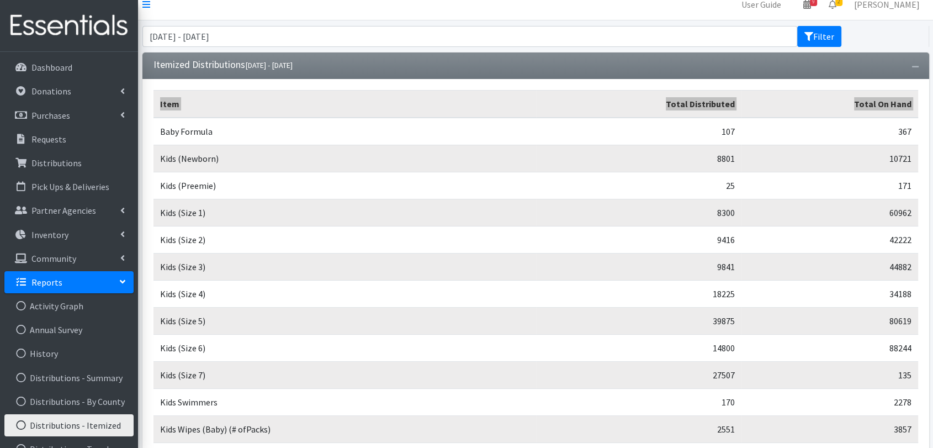
scroll to position [0, 0]
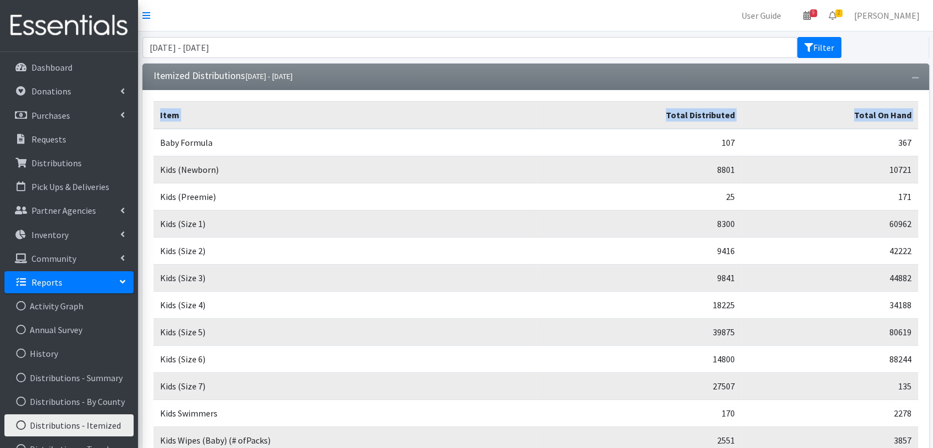
click at [111, 279] on link "Reports" at bounding box center [68, 282] width 129 height 22
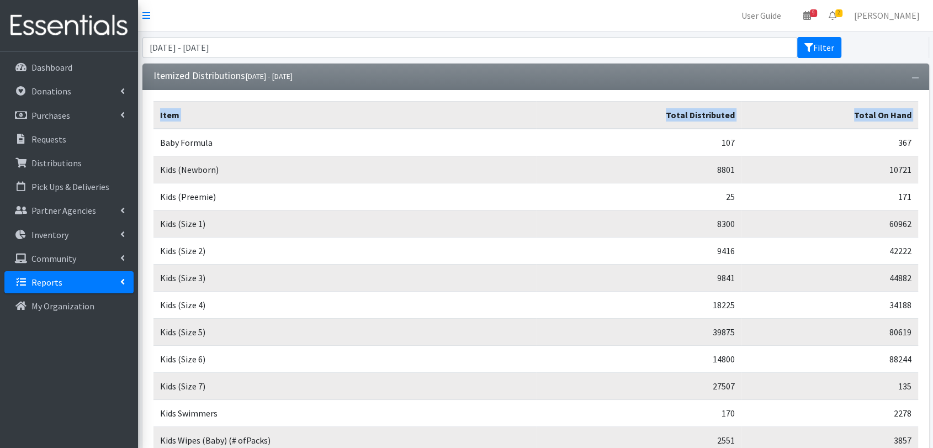
click at [111, 279] on link "Reports" at bounding box center [68, 282] width 129 height 22
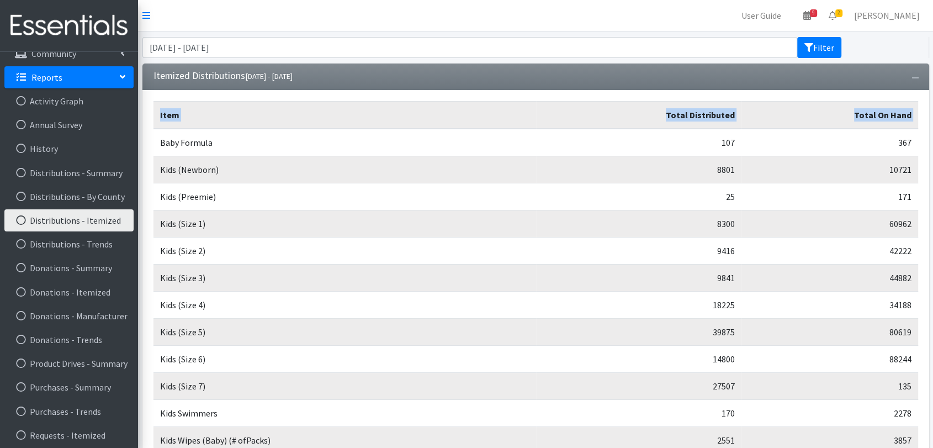
scroll to position [208, 0]
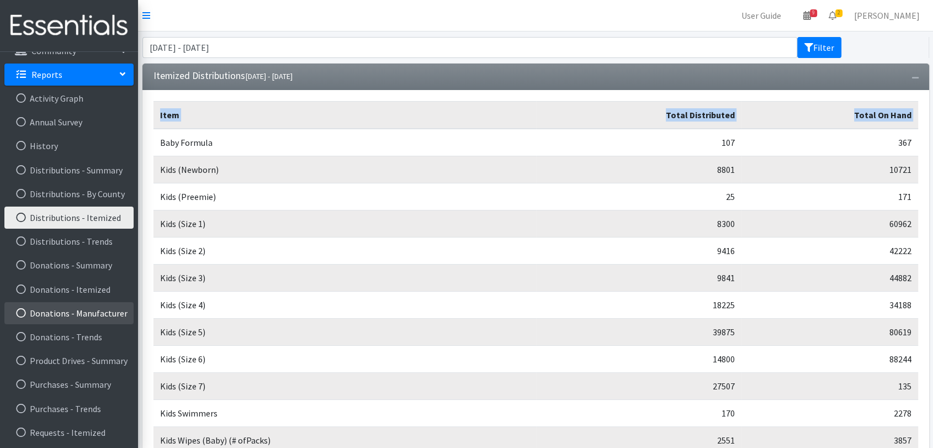
click at [109, 314] on link "Donations - Manufacturer" at bounding box center [68, 313] width 129 height 22
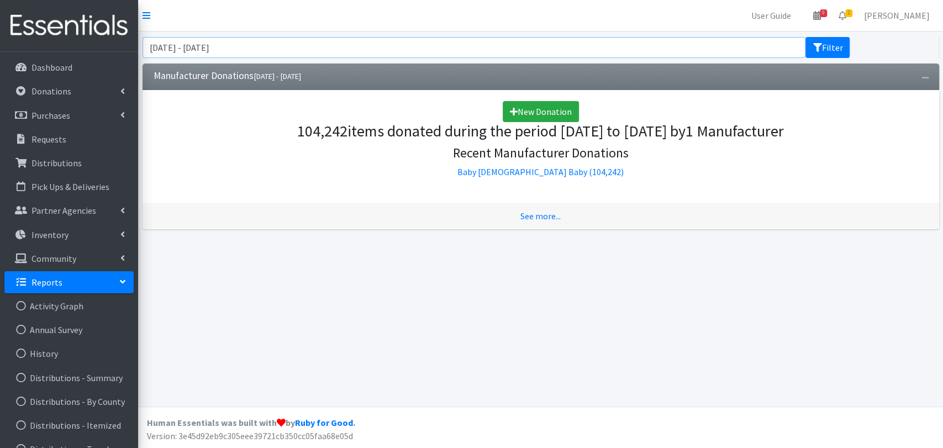
click at [314, 42] on input "July 24, 2025 - October 24, 2025" at bounding box center [473, 47] width 663 height 21
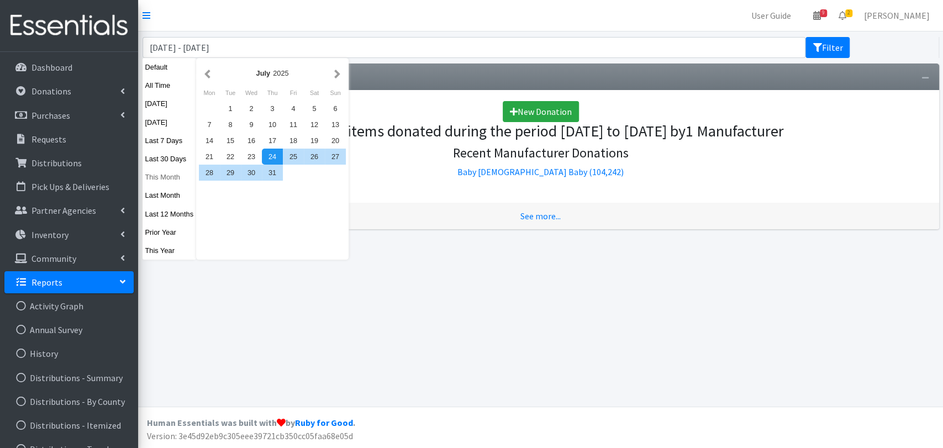
click at [172, 179] on button "This Month" at bounding box center [169, 177] width 54 height 16
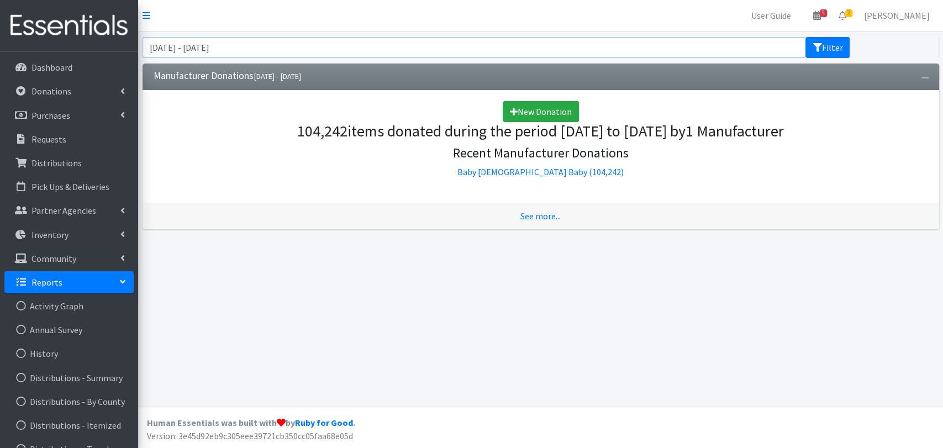
click at [319, 52] on input "September 1, 2025 - September 30, 2025" at bounding box center [473, 47] width 663 height 21
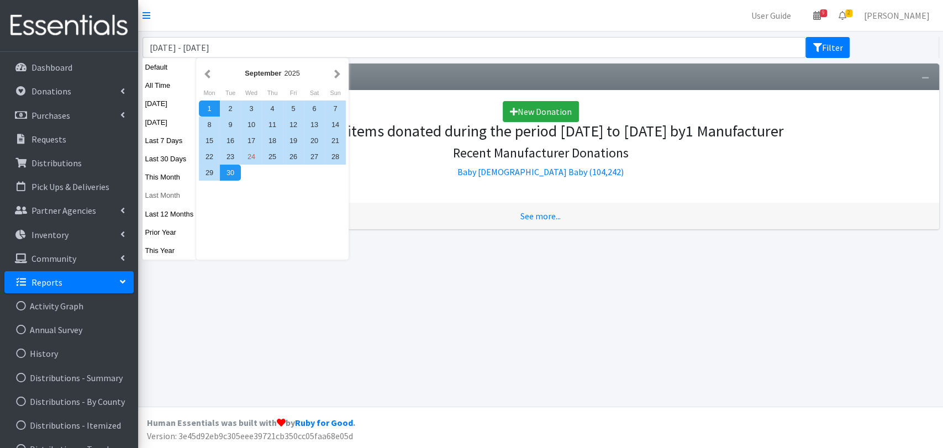
click at [180, 197] on button "Last Month" at bounding box center [169, 195] width 54 height 16
type input "August 1, 2025 - August 31, 2025"
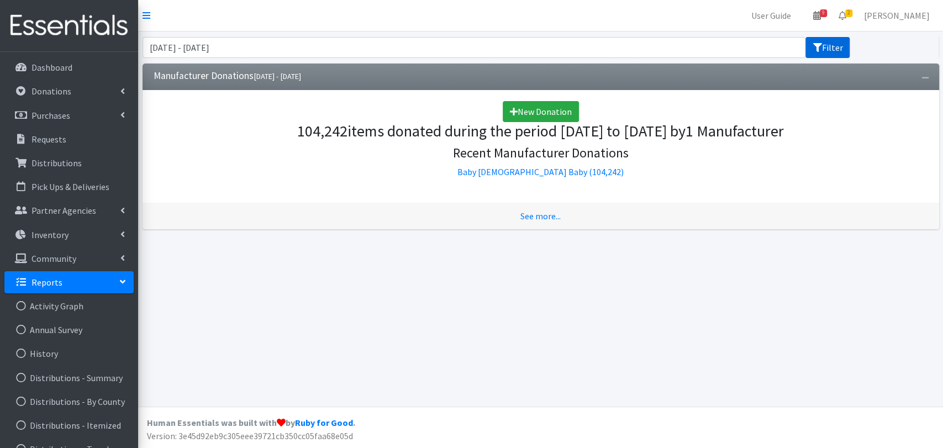
click at [846, 40] on button "Filter" at bounding box center [827, 47] width 44 height 21
click at [543, 171] on link "Baby [DEMOGRAPHIC_DATA] Baby (104,242)" at bounding box center [540, 171] width 166 height 11
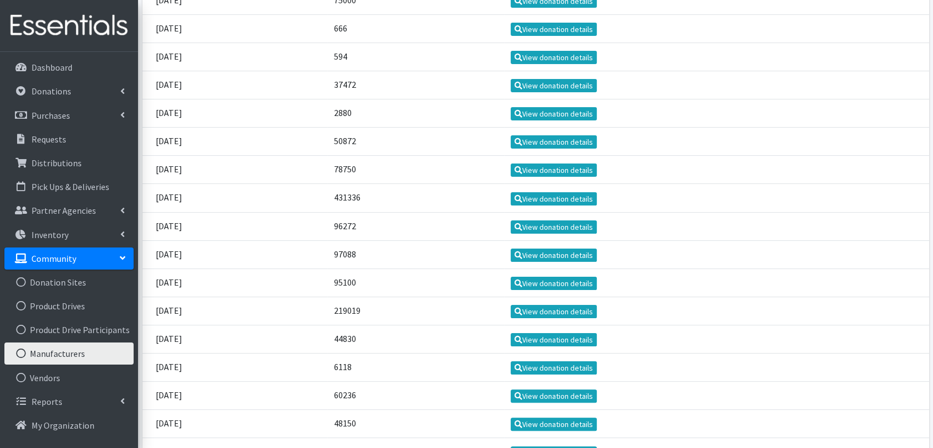
scroll to position [230, 0]
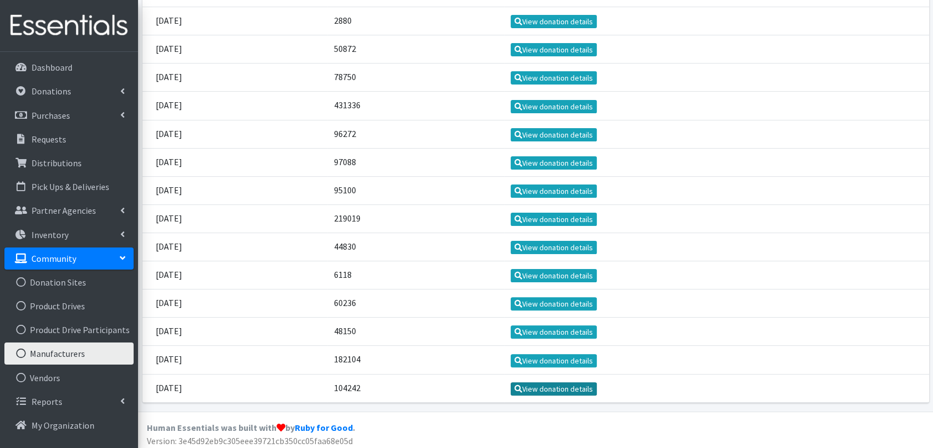
click at [598, 388] on link "View donation details" at bounding box center [554, 388] width 87 height 13
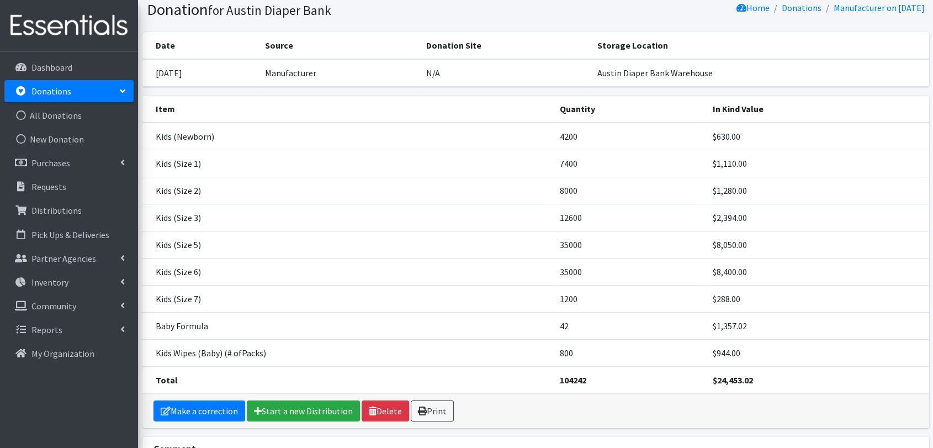
scroll to position [61, 0]
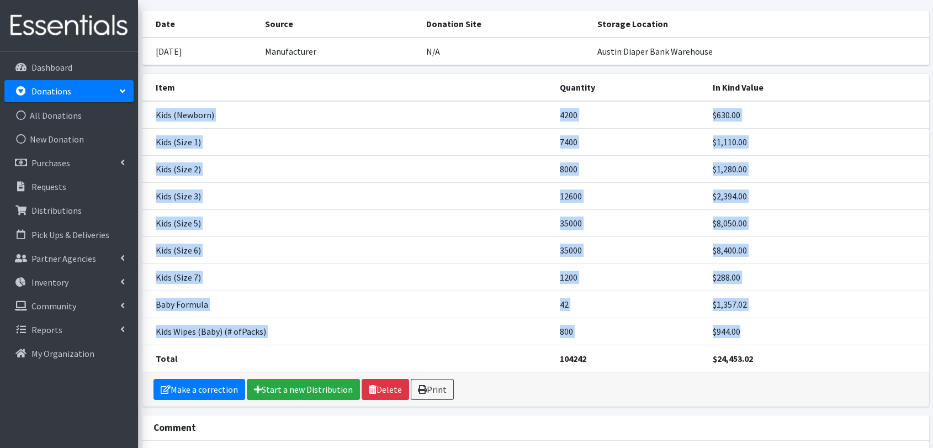
drag, startPoint x: 150, startPoint y: 116, endPoint x: 806, endPoint y: 336, distance: 692.2
click at [806, 336] on tbody "Kids (Newborn) 4200 $630.00 Kids (Size 1) 7400 $1,110.00 Kids (Size 2) 8000 $1,…" at bounding box center [535, 236] width 787 height 271
copy tbody "Kids (Newborn) 4200 $630.00 Kids (Size 1) 7400 $1,110.00 Kids (Size 2) 8000 $1,…"
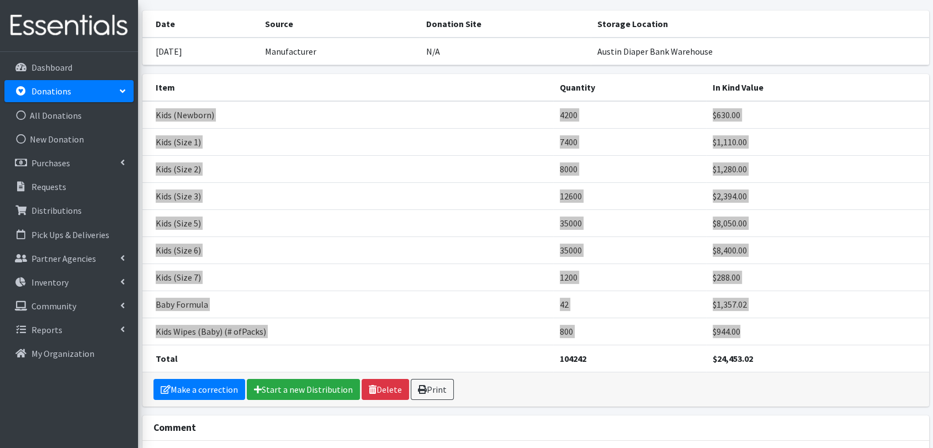
scroll to position [0, 0]
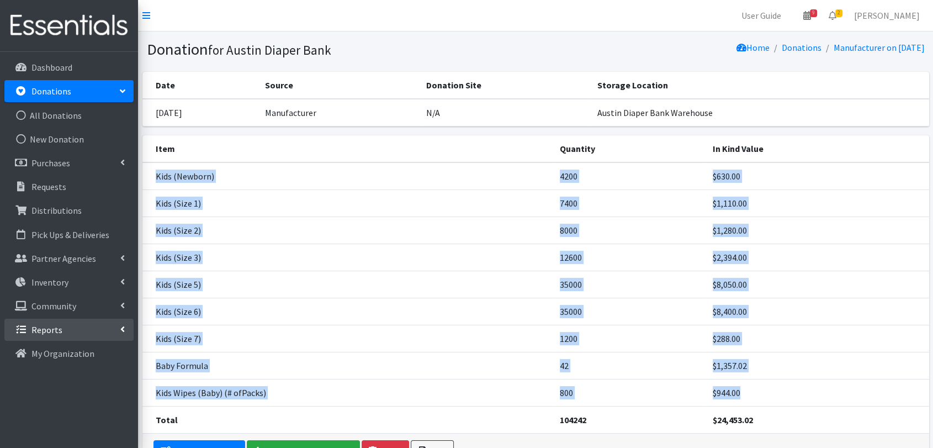
click at [115, 330] on link "Reports" at bounding box center [68, 330] width 129 height 22
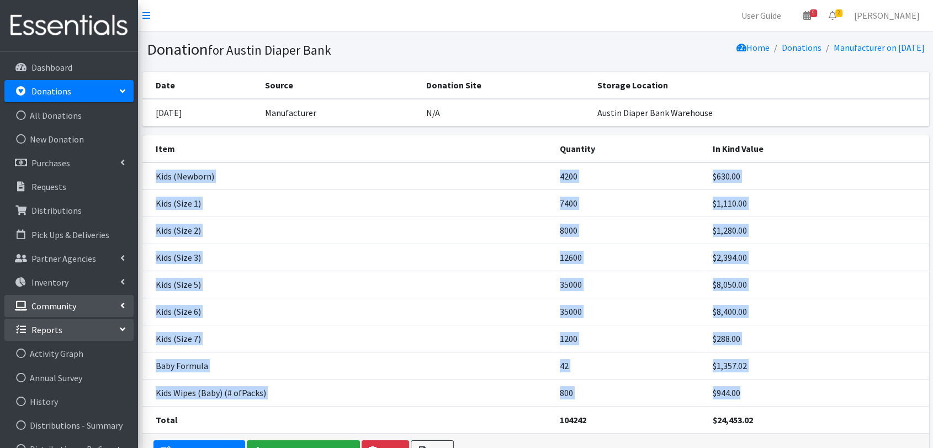
scroll to position [256, 0]
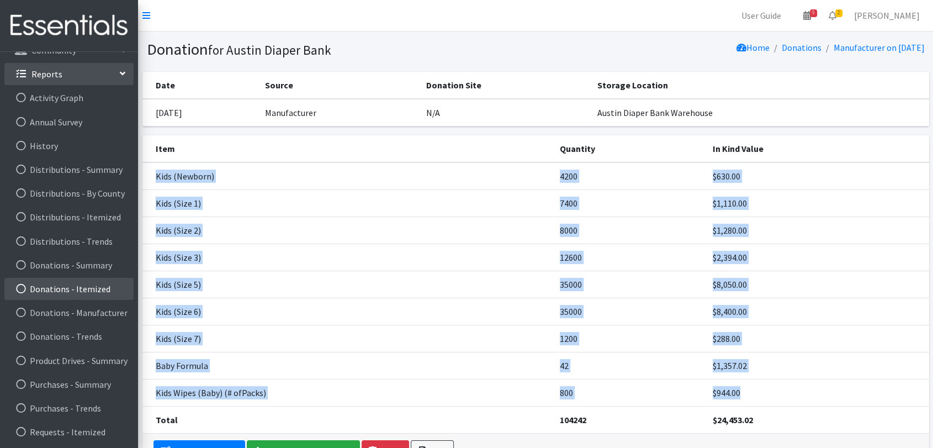
click at [110, 281] on link "Donations - Itemized" at bounding box center [68, 289] width 129 height 22
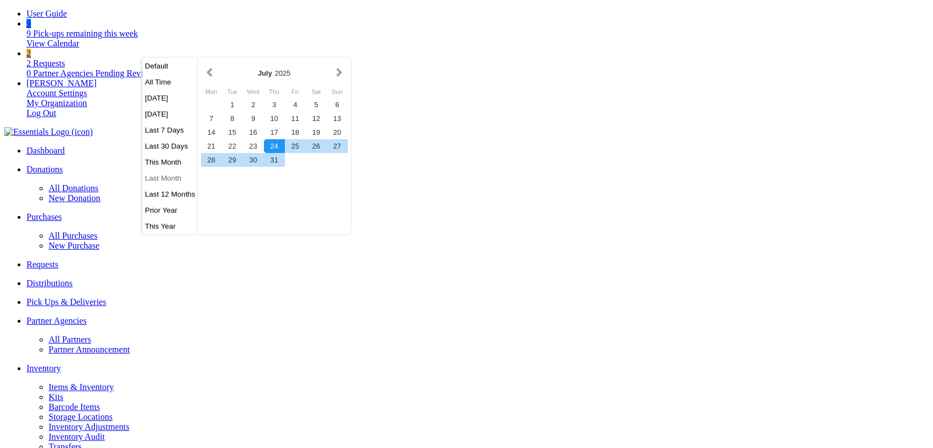
click at [173, 185] on button "Last Month" at bounding box center [170, 178] width 56 height 14
type input "August 1, 2025 - August 31, 2025"
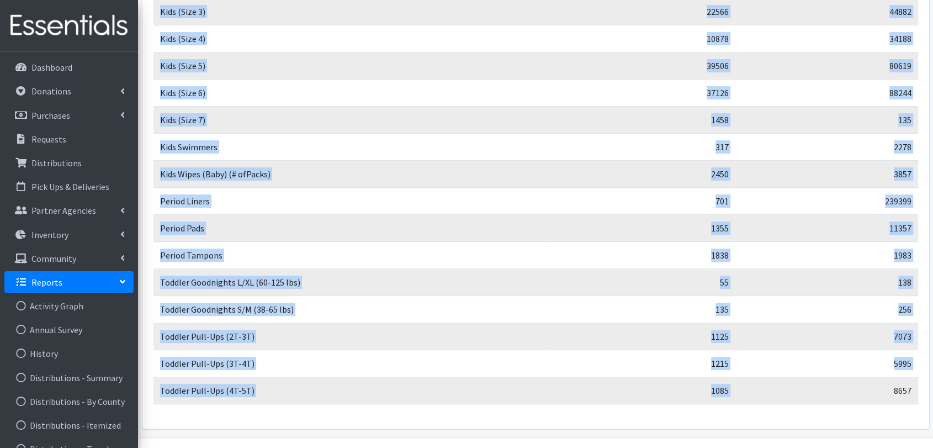
scroll to position [296, 0]
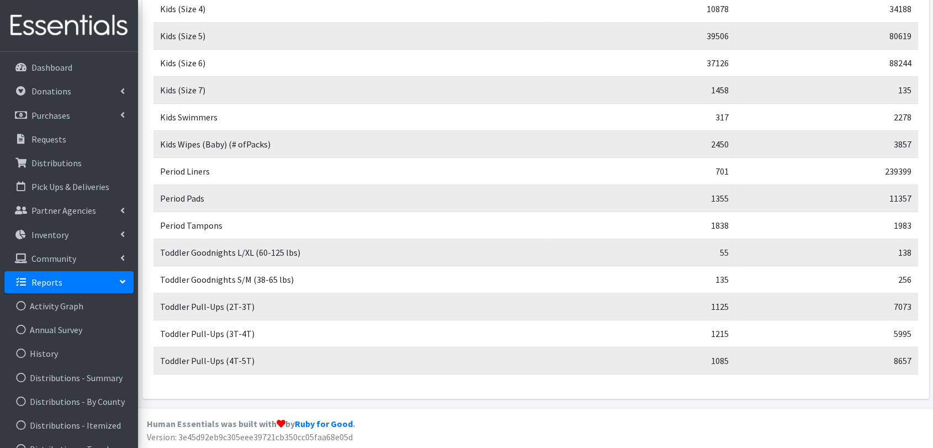
drag, startPoint x: 159, startPoint y: 144, endPoint x: 942, endPoint y: 369, distance: 814.4
click at [933, 369] on html "User Guide 9 9 Pick-ups remaining this week View Calendar 2 2 Requests 0 Partne…" at bounding box center [466, 76] width 933 height 745
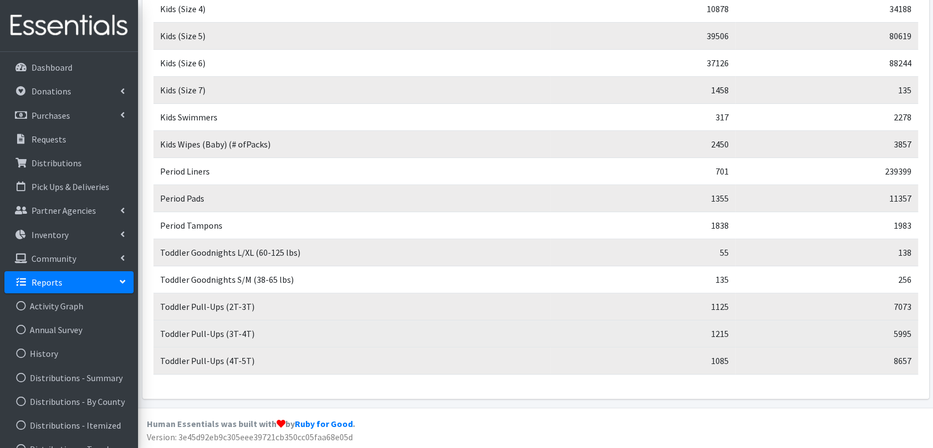
copy table "Item Total Donated Total On Hand"
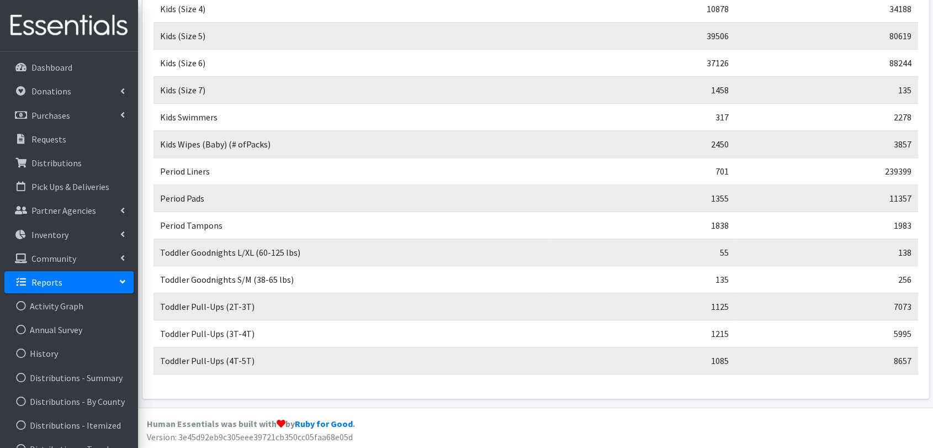
scroll to position [0, 0]
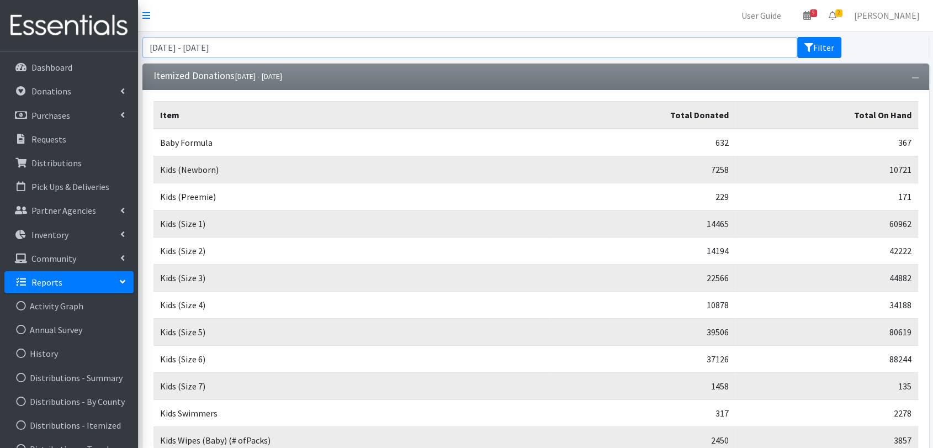
click at [297, 51] on input "[DATE] - [DATE]" at bounding box center [470, 47] width 656 height 21
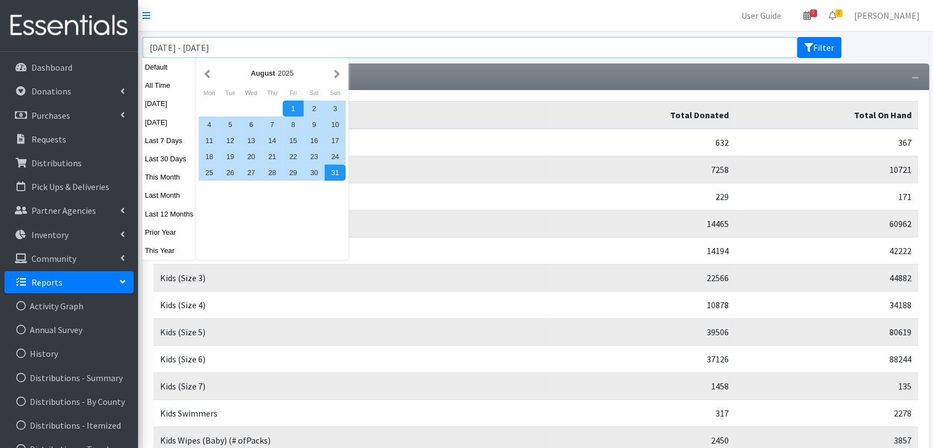
click at [200, 47] on input "[DATE] - [DATE]" at bounding box center [470, 47] width 656 height 21
type input "[DATE] - [DATE]"
click at [827, 46] on button "Filter" at bounding box center [820, 47] width 44 height 21
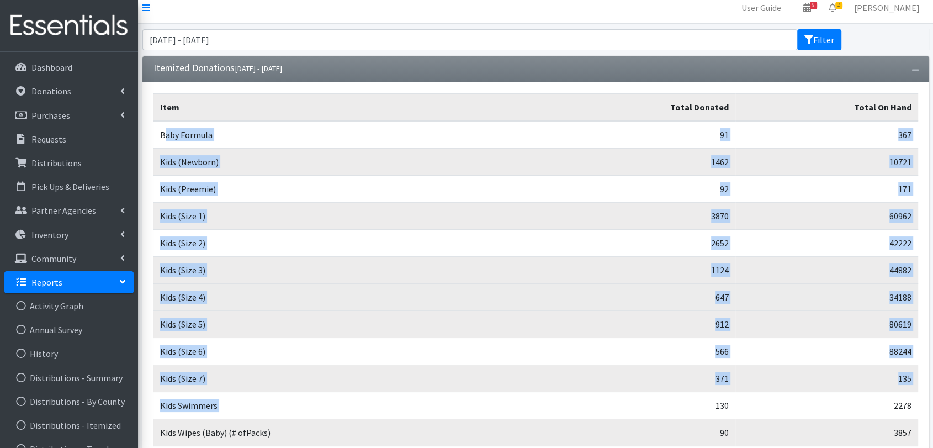
scroll to position [61, 0]
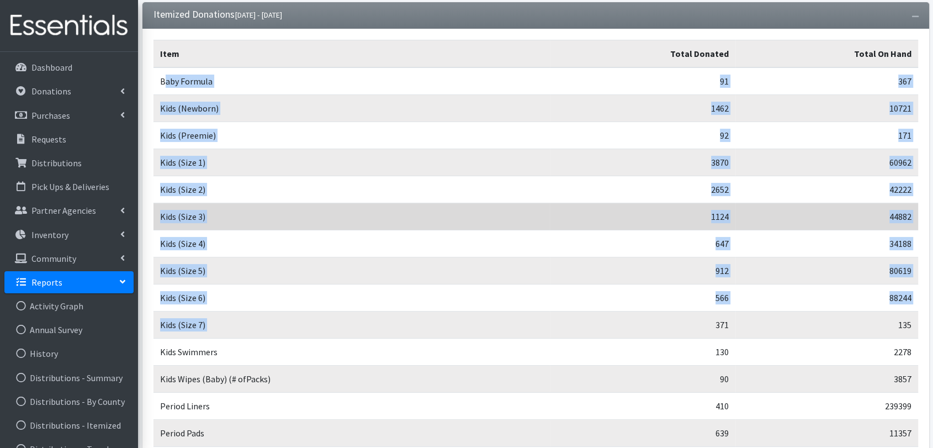
drag, startPoint x: 163, startPoint y: 144, endPoint x: 553, endPoint y: 212, distance: 396.3
click at [558, 226] on tbody "Baby Formula 91 367 Kids (Newborn) 1462 10721 Kids (Preemie) 92 171 Kids (Size …" at bounding box center [536, 338] width 765 height 542
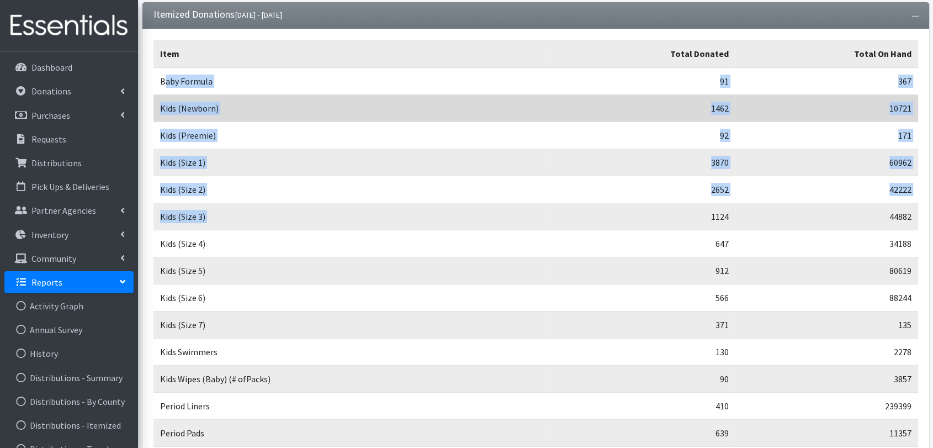
click at [188, 95] on td "Kids (Newborn)" at bounding box center [352, 108] width 397 height 27
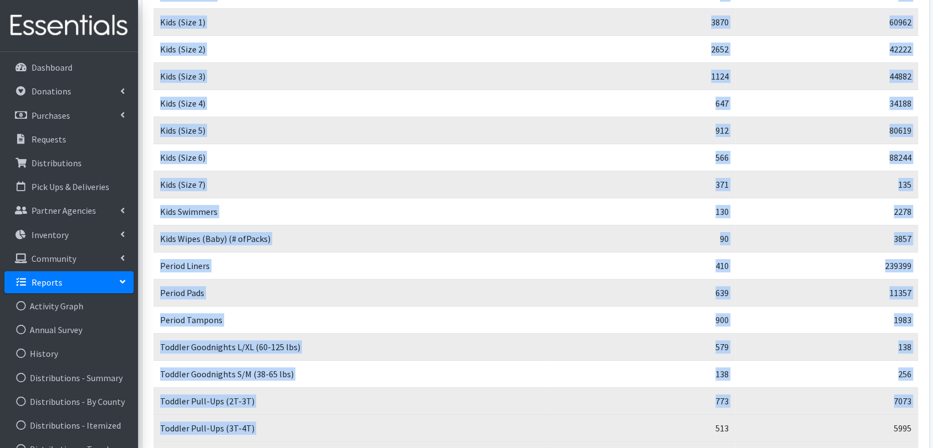
scroll to position [296, 0]
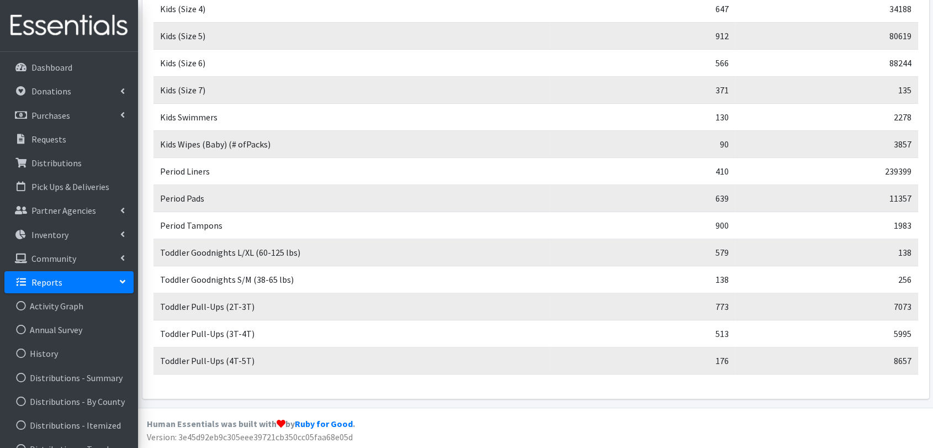
drag, startPoint x: 160, startPoint y: 82, endPoint x: 936, endPoint y: 365, distance: 825.9
click at [933, 365] on html "User Guide 9 9 Pick-ups remaining this week View Calendar 2 2 Requests 0 Partne…" at bounding box center [466, 76] width 933 height 745
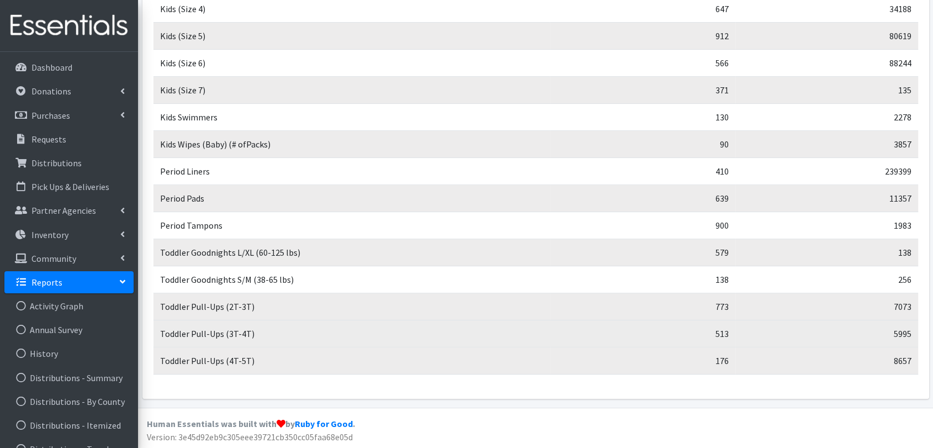
copy table "Item Total Donated Total On Hand"
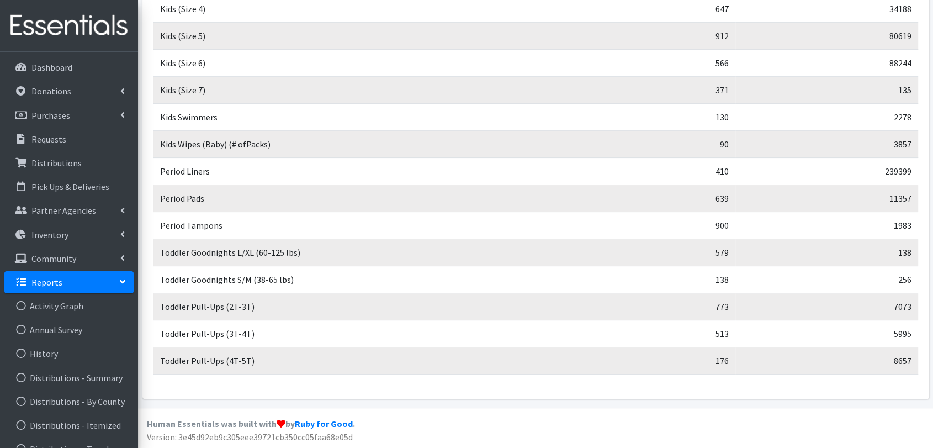
drag, startPoint x: 345, startPoint y: 464, endPoint x: 230, endPoint y: 476, distance: 115.5
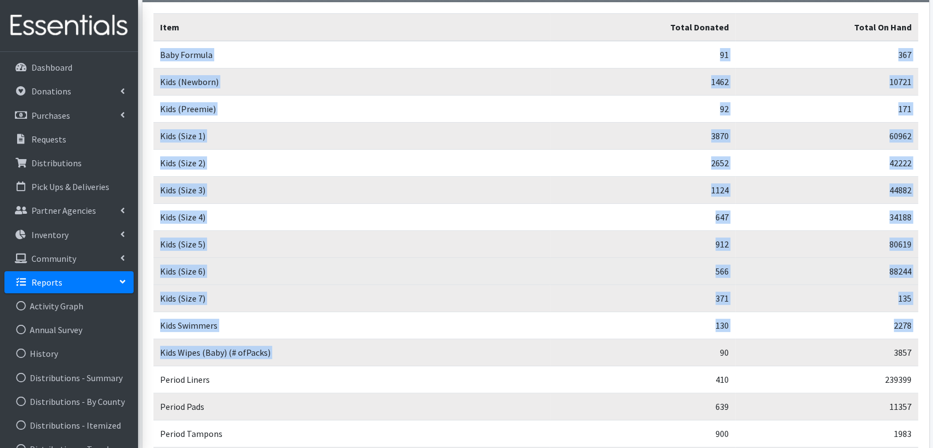
scroll to position [245, 0]
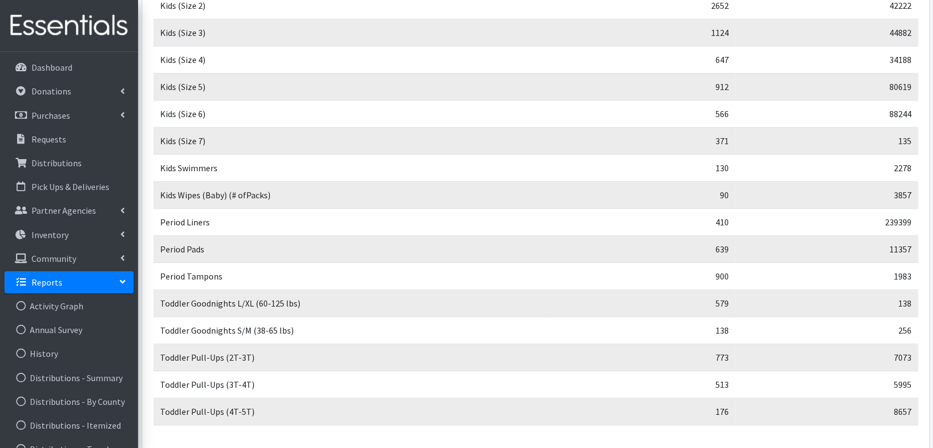
drag, startPoint x: 161, startPoint y: 141, endPoint x: 919, endPoint y: 411, distance: 805.0
click at [919, 411] on div "Item Total Donated Total On Hand Baby Formula 91 367 Kids (Newborn) 1462 10721 …" at bounding box center [535, 147] width 787 height 605
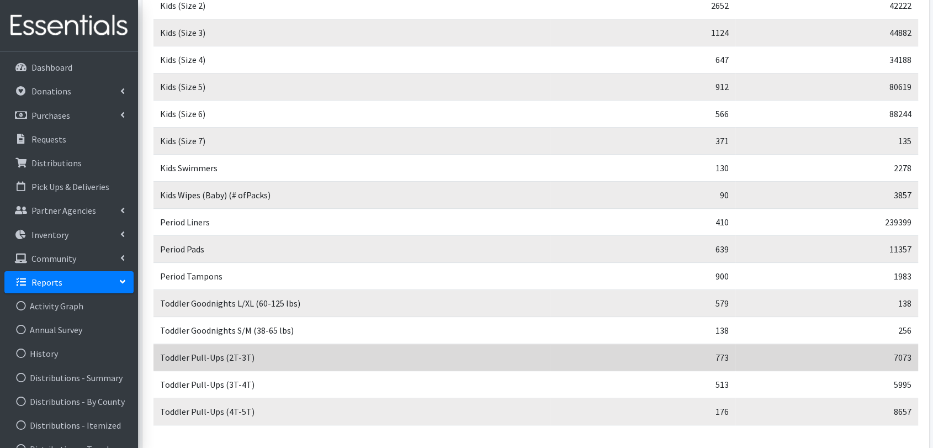
copy table "Item Total Donated Total On Hand"
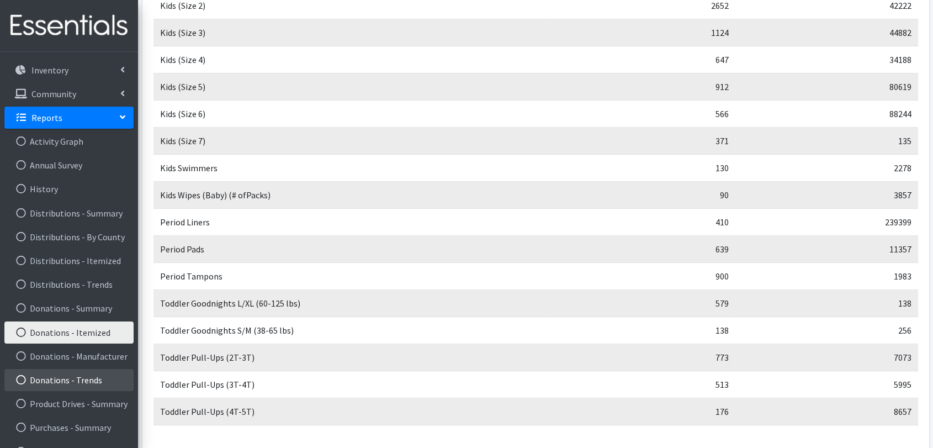
scroll to position [208, 0]
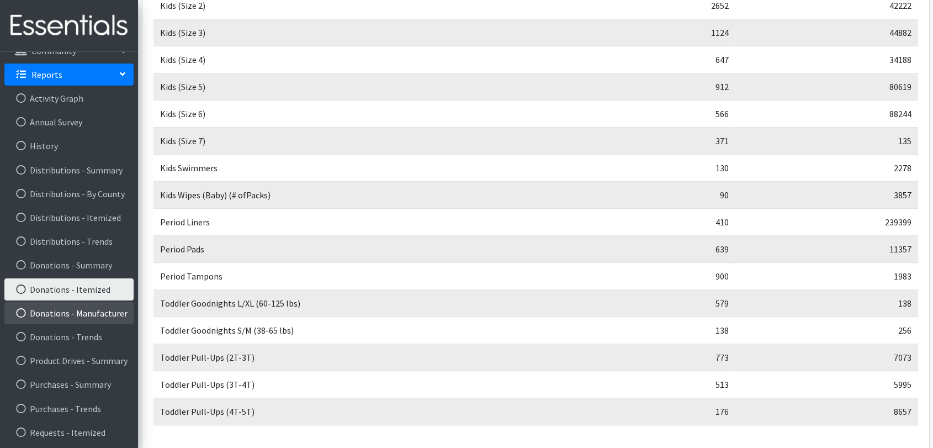
drag, startPoint x: 98, startPoint y: 313, endPoint x: 113, endPoint y: 321, distance: 16.8
click at [98, 313] on link "Donations - Manufacturer" at bounding box center [68, 313] width 129 height 22
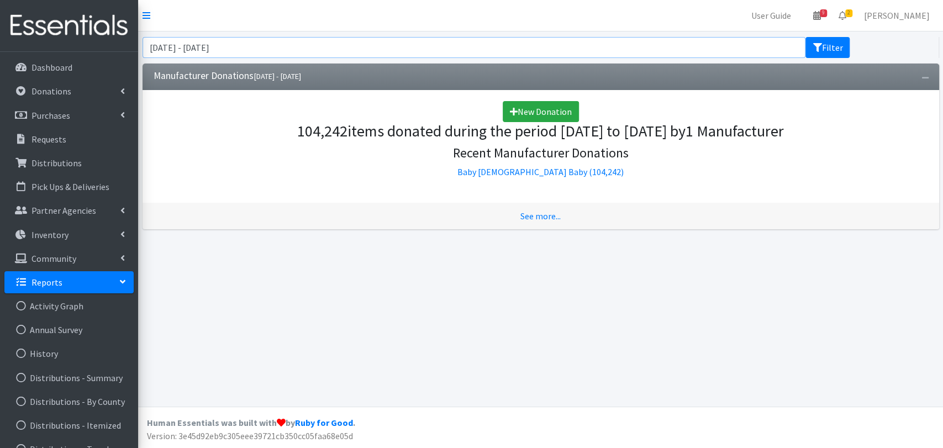
click at [282, 48] on input "[DATE] - [DATE]" at bounding box center [473, 47] width 663 height 21
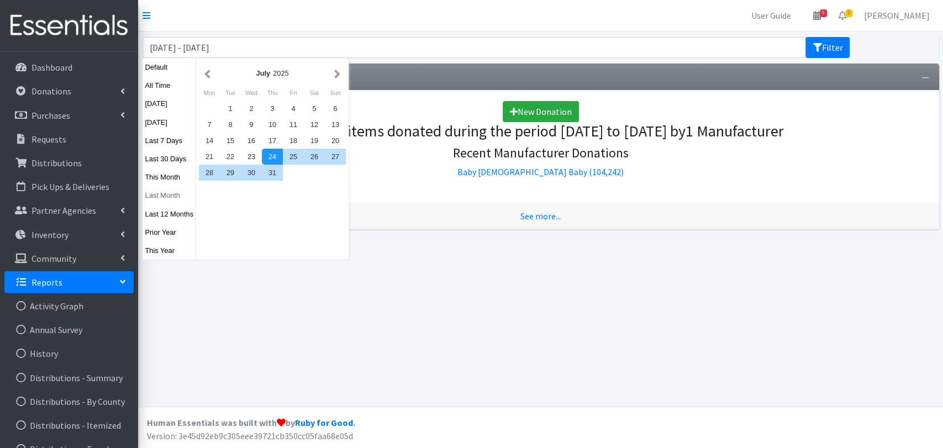
click at [176, 200] on button "Last Month" at bounding box center [169, 195] width 54 height 16
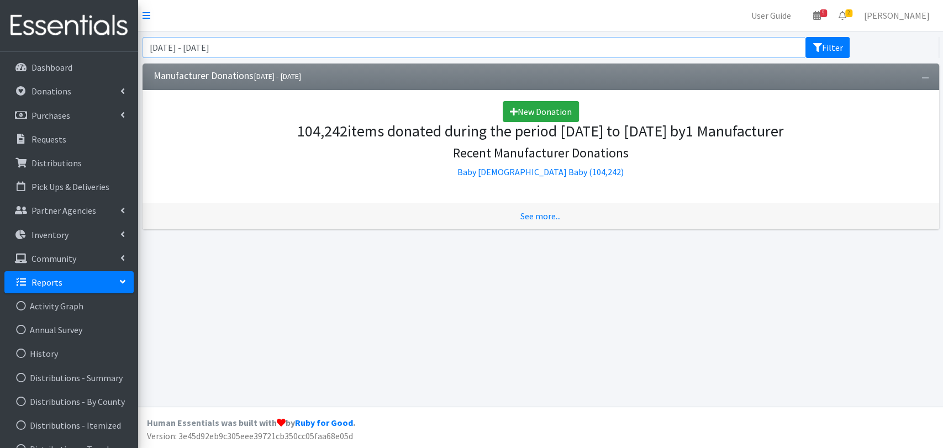
click at [202, 46] on input "[DATE] - [DATE]" at bounding box center [473, 47] width 663 height 21
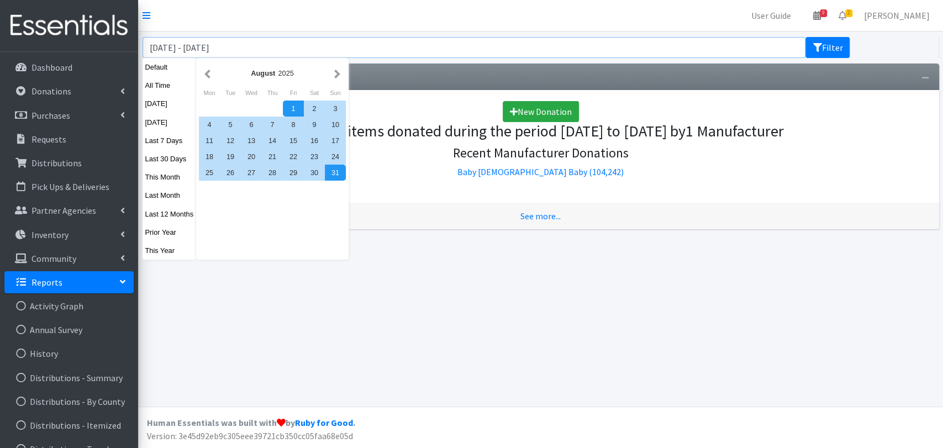
click at [312, 55] on input "[DATE] - [DATE]" at bounding box center [473, 47] width 663 height 21
type input "[DATE] - [DATE]"
click at [835, 47] on button "Filter" at bounding box center [827, 47] width 44 height 21
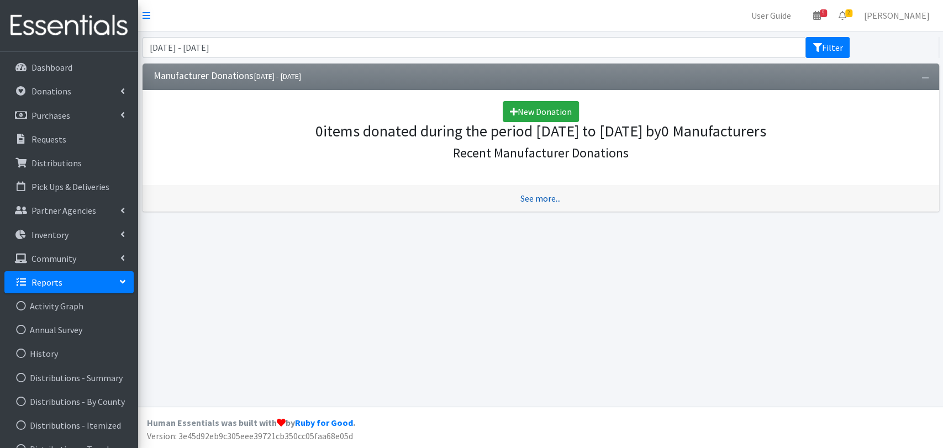
click at [531, 196] on link "See more..." at bounding box center [540, 198] width 40 height 11
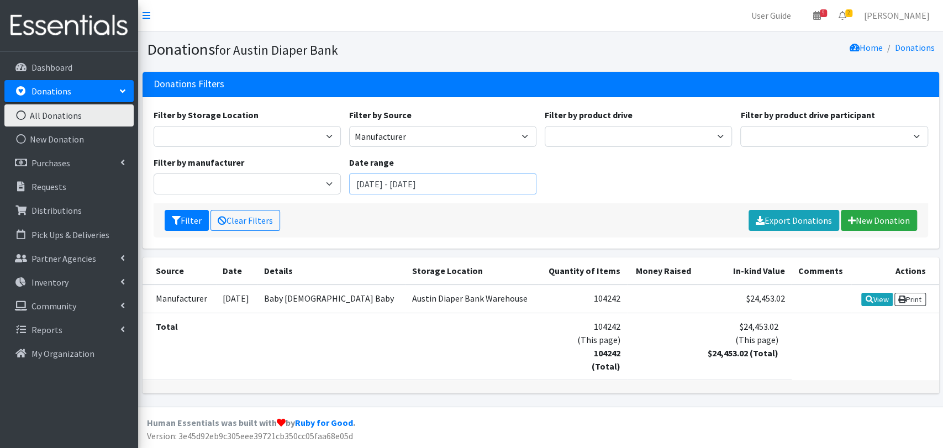
click at [500, 178] on input "[DATE] - [DATE]" at bounding box center [442, 183] width 187 height 21
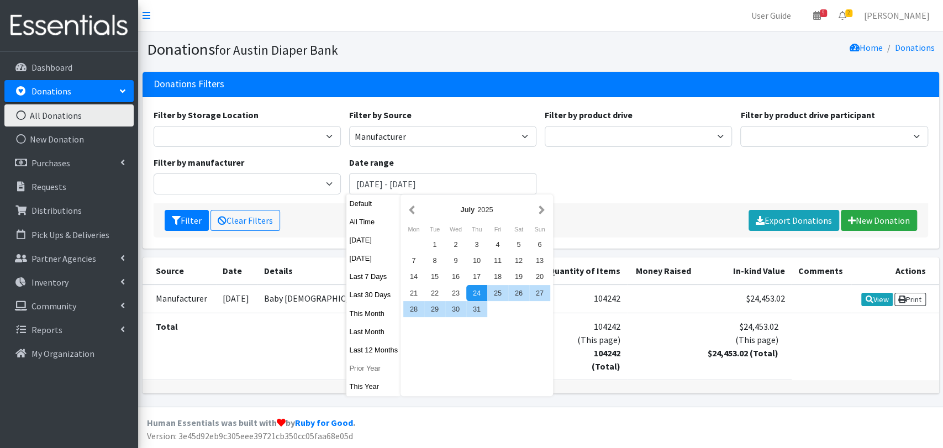
click at [380, 369] on button "Prior Year" at bounding box center [373, 368] width 54 height 16
type input "[DATE] - [DATE]"
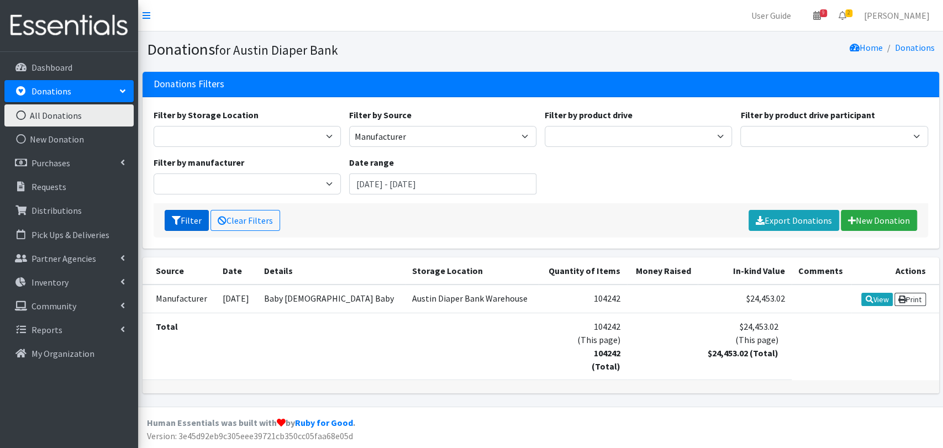
click at [194, 222] on button "Filter" at bounding box center [187, 220] width 44 height 21
